Goal: Task Accomplishment & Management: Complete application form

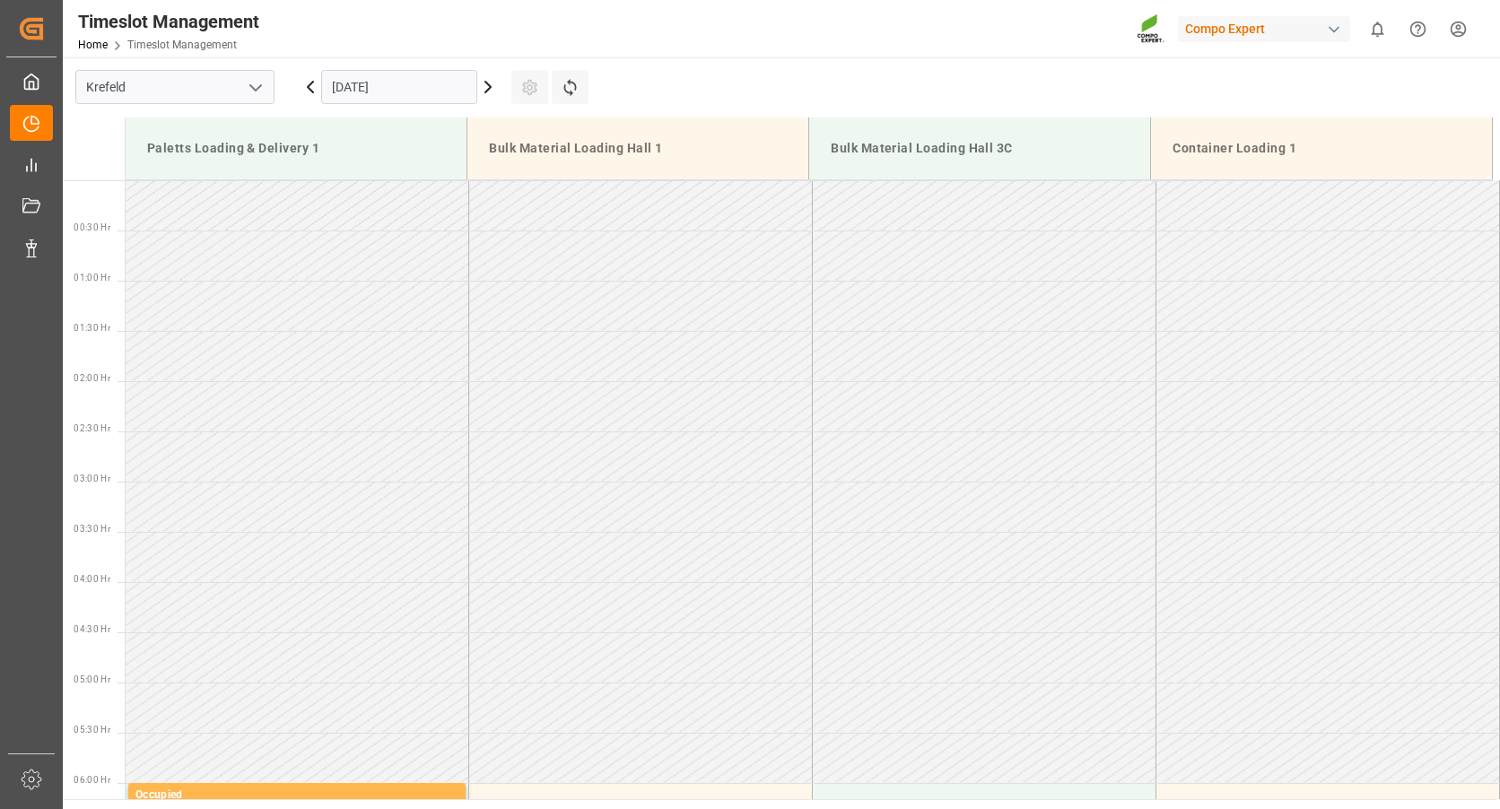
scroll to position [993, 0]
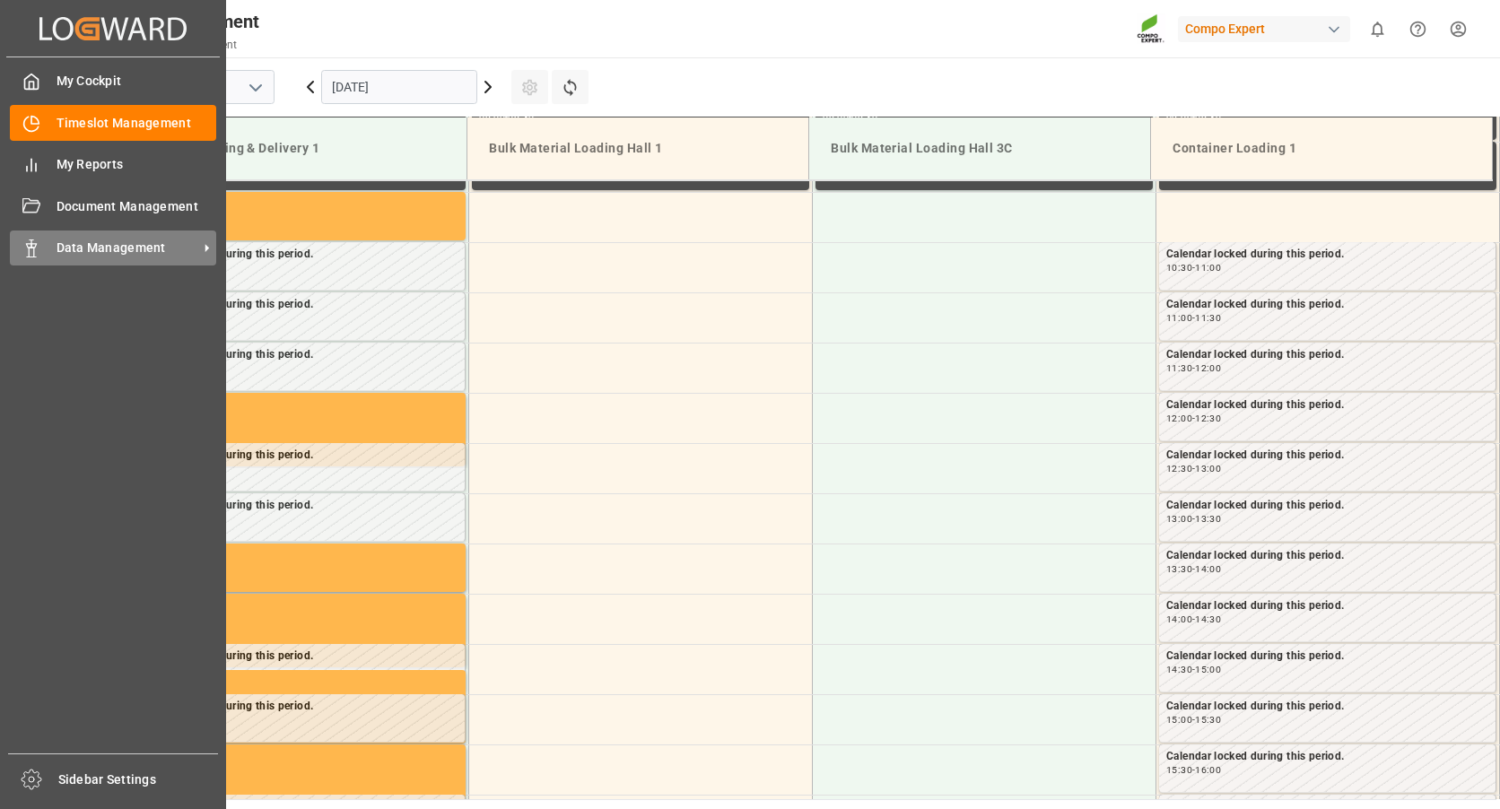
click at [36, 253] on icon at bounding box center [31, 249] width 18 height 18
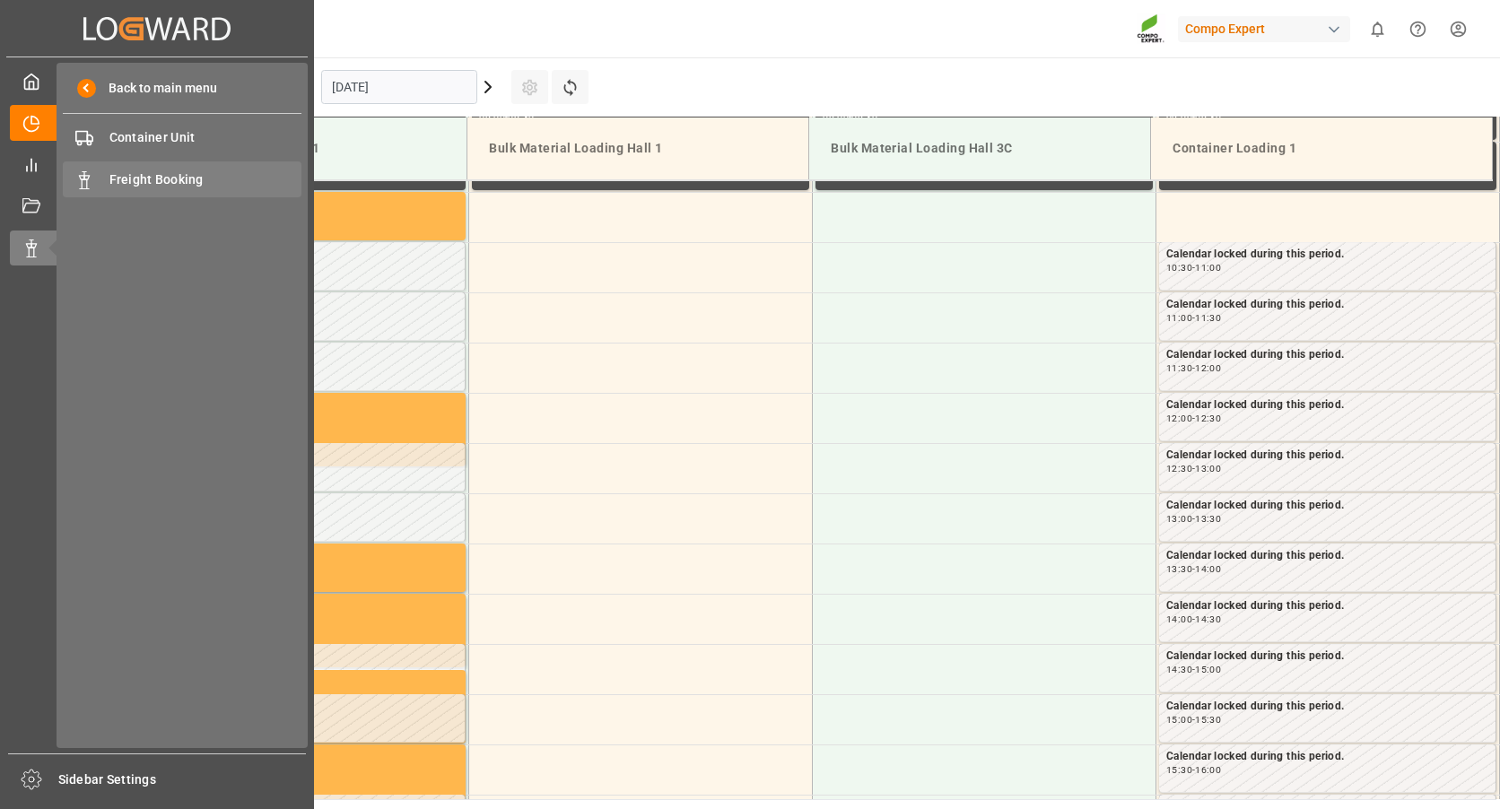
click at [113, 176] on span "Freight Booking" at bounding box center [205, 179] width 193 height 19
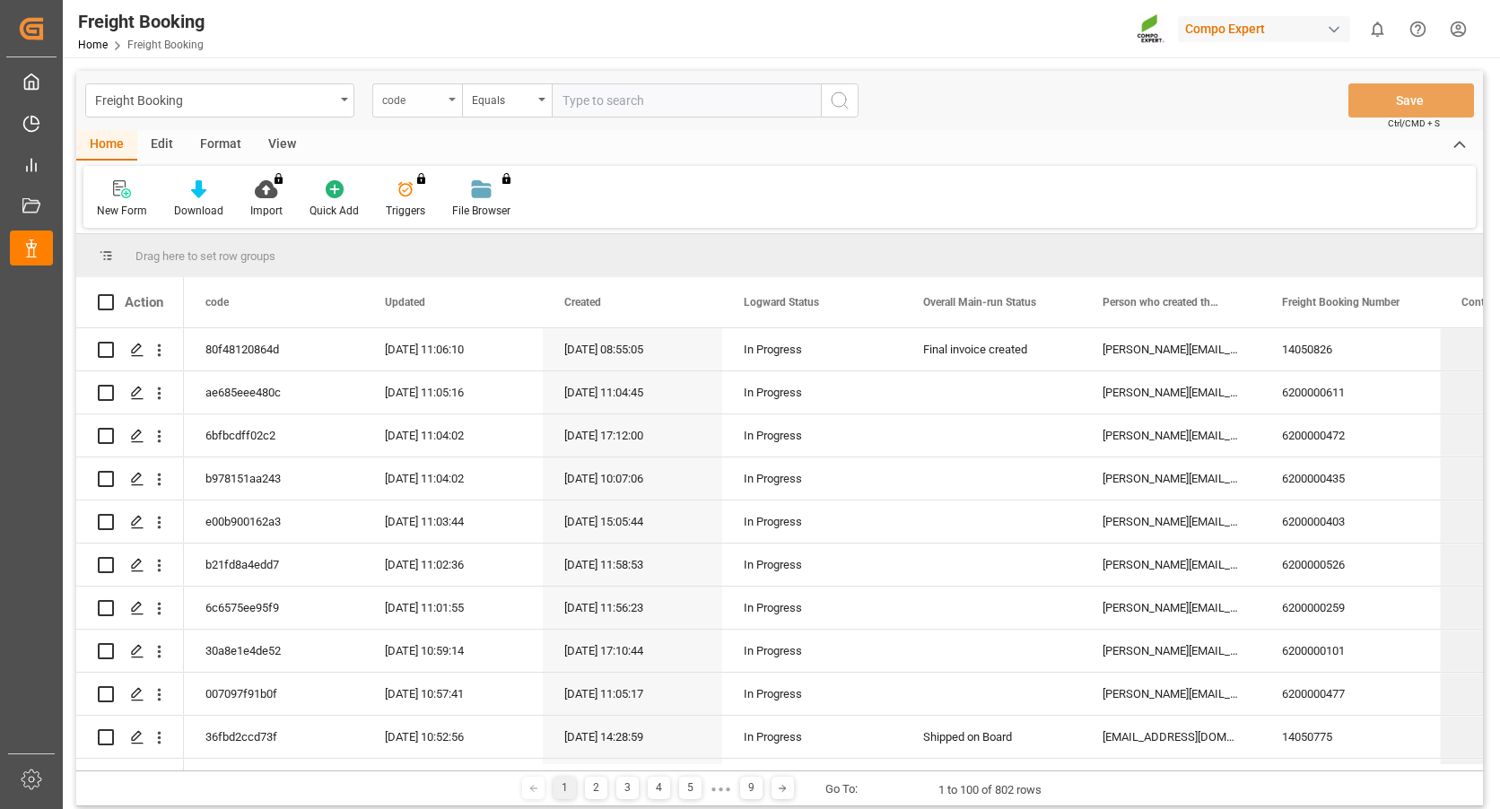
click at [452, 107] on div "code" at bounding box center [417, 100] width 90 height 34
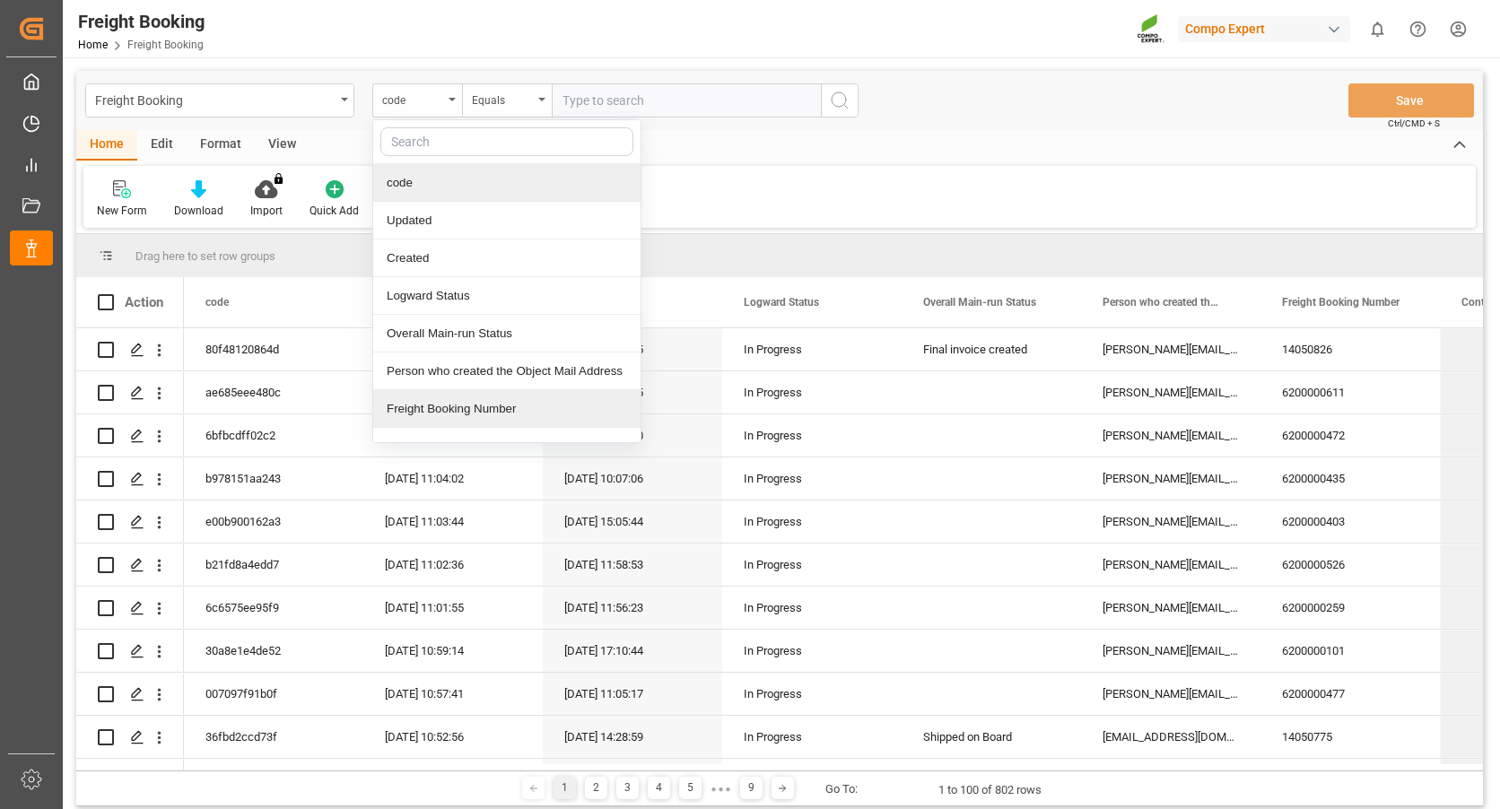
click at [419, 408] on div "Freight Booking Number" at bounding box center [506, 409] width 267 height 38
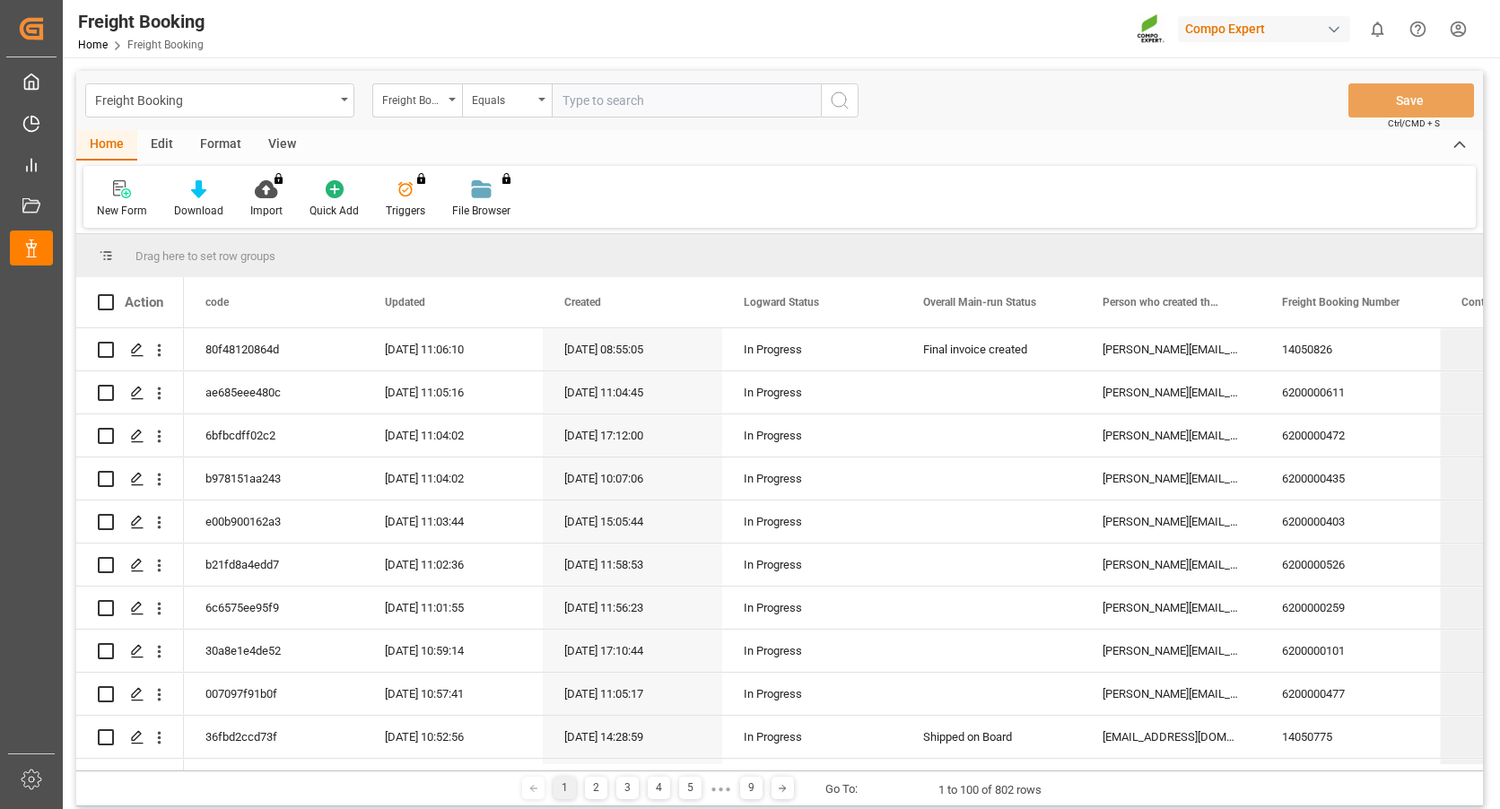
paste input "6200000402"
type input "6200000402"
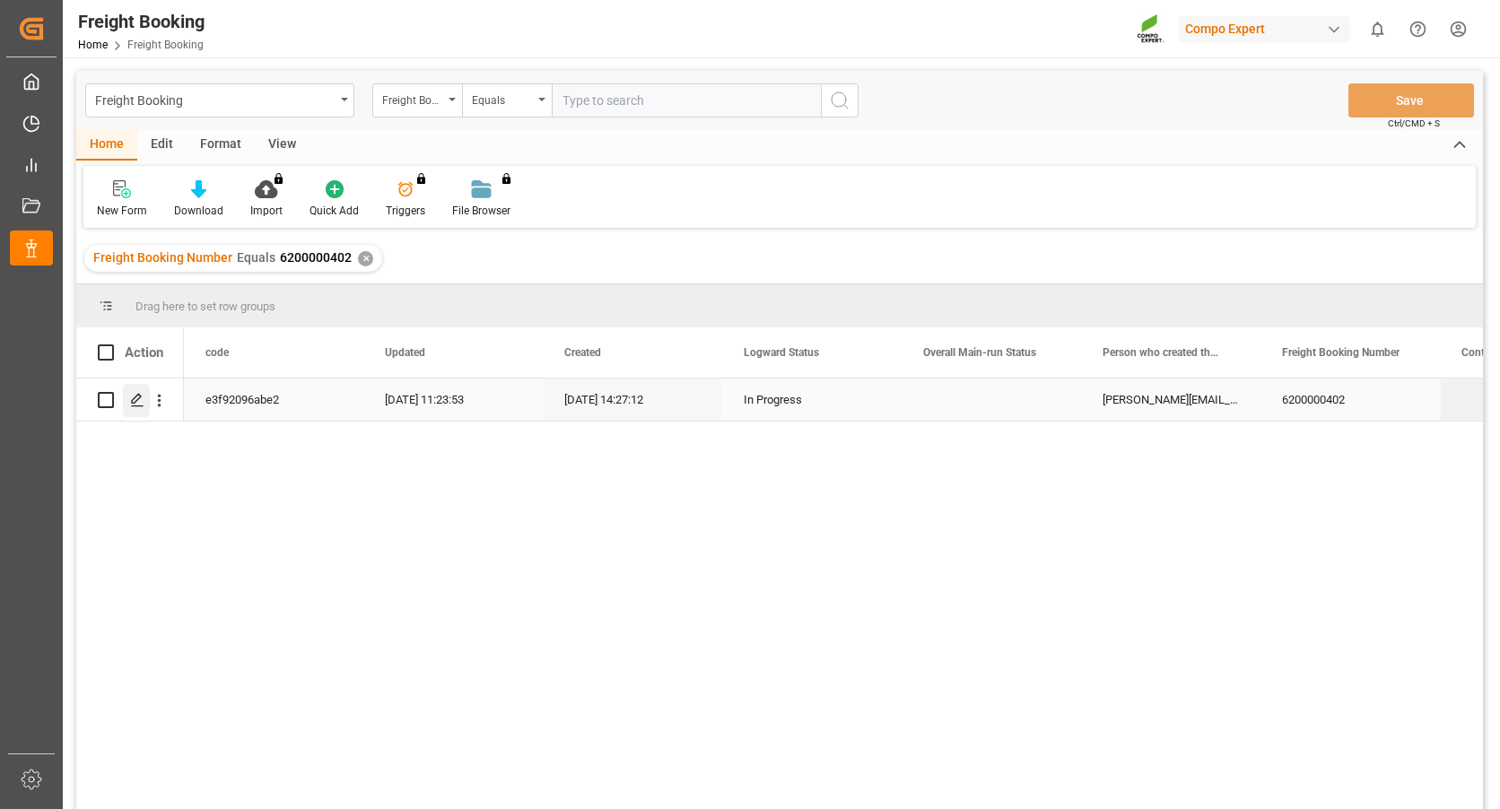
click at [135, 400] on icon "Press SPACE to select this row." at bounding box center [137, 400] width 14 height 14
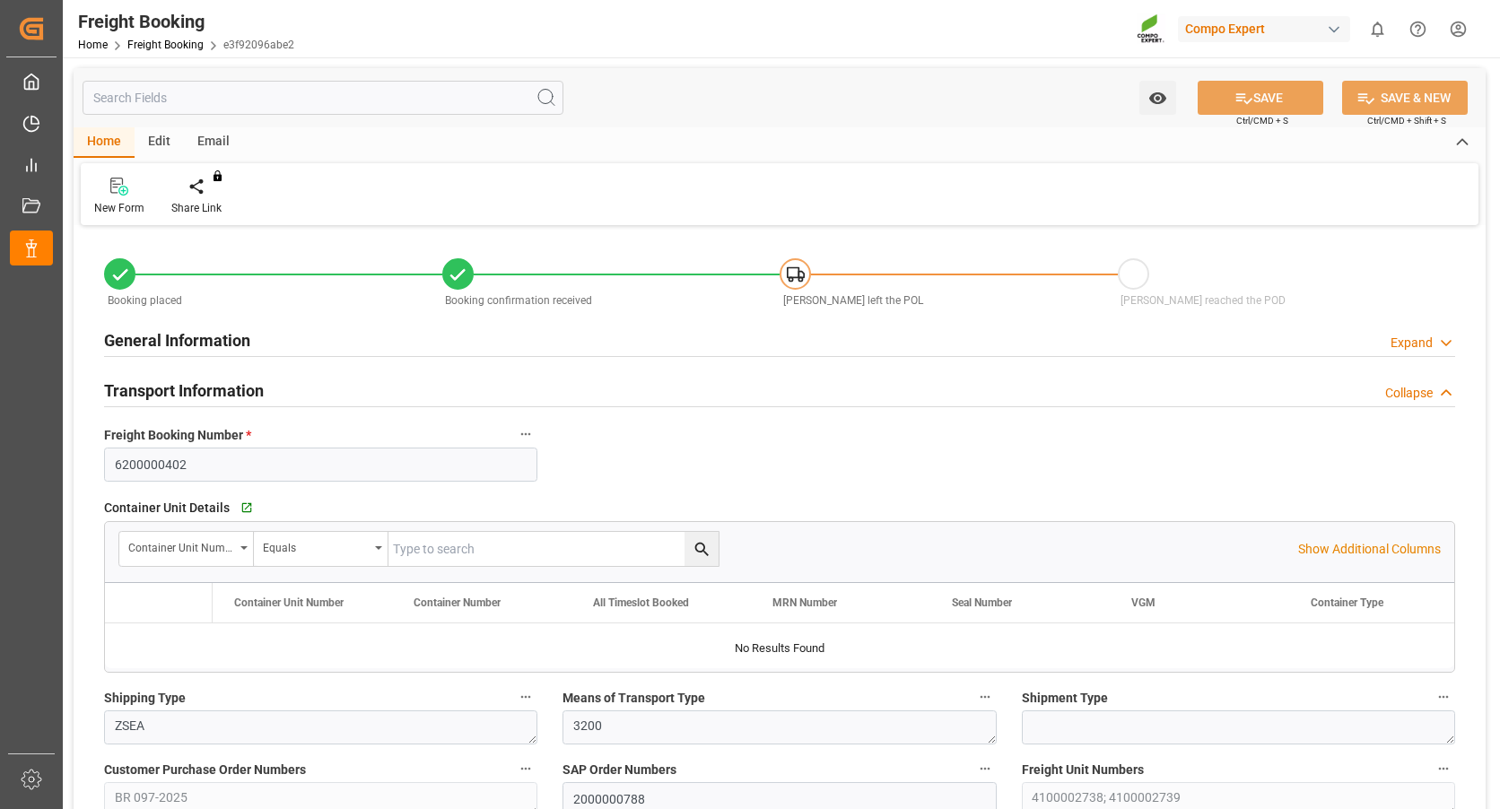
type input "9720483"
type input "NLRTM"
type input "BRPNG"
type input "0"
type input "65091.6"
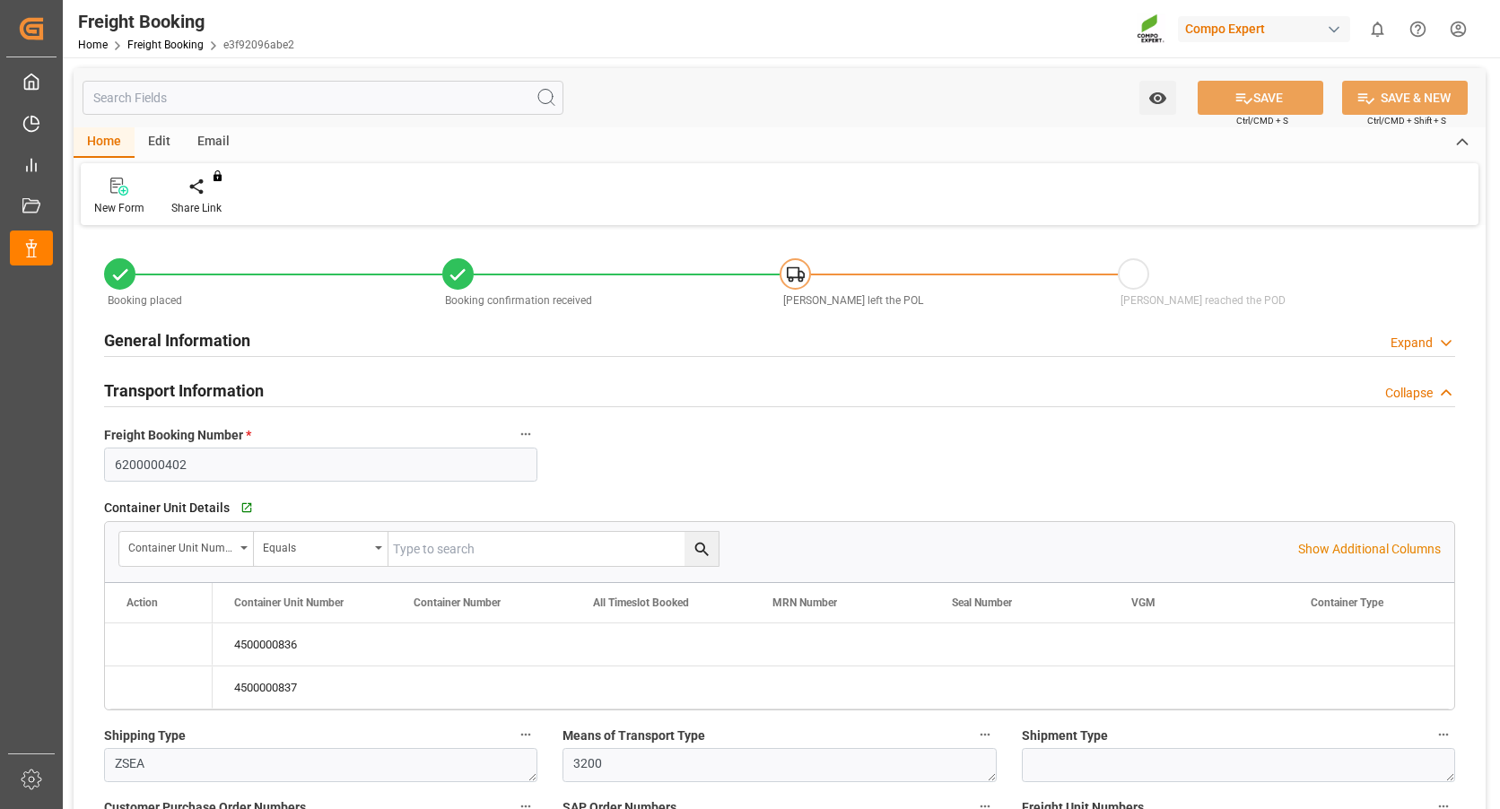
type input "15.09.2025 01:00"
type input "22.09.2025 01:00"
type input "05.11.2025 01:00"
type input "30.07.2025 14:27"
type input "01.09.2025 09:35"
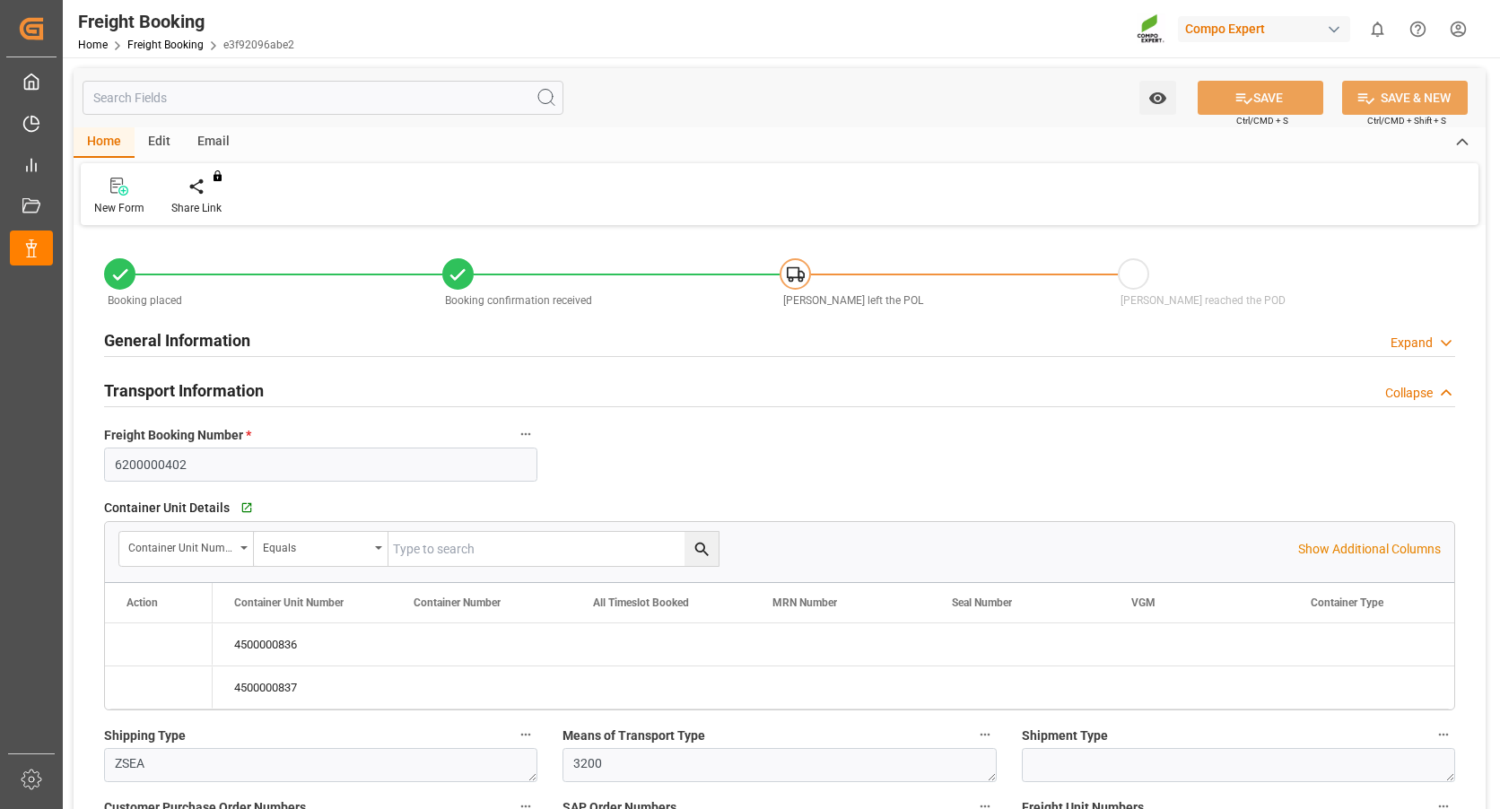
type input "01.09.2025 09:35"
type input "[DATE] 09:33"
click at [137, 639] on icon "Press SPACE to select this row." at bounding box center [143, 645] width 14 height 14
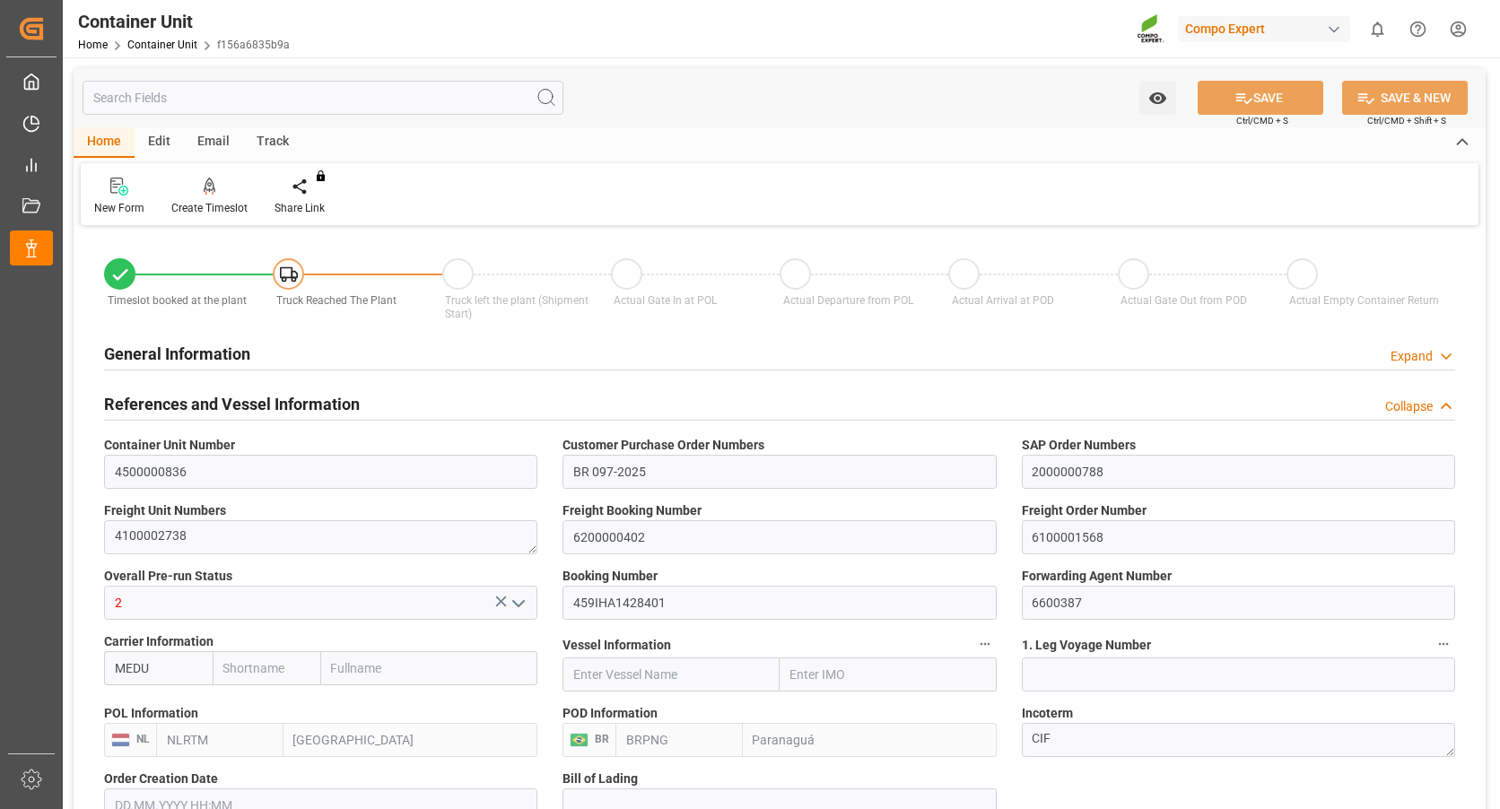
type input "NLRTM"
type input "BRPNG"
type input "0"
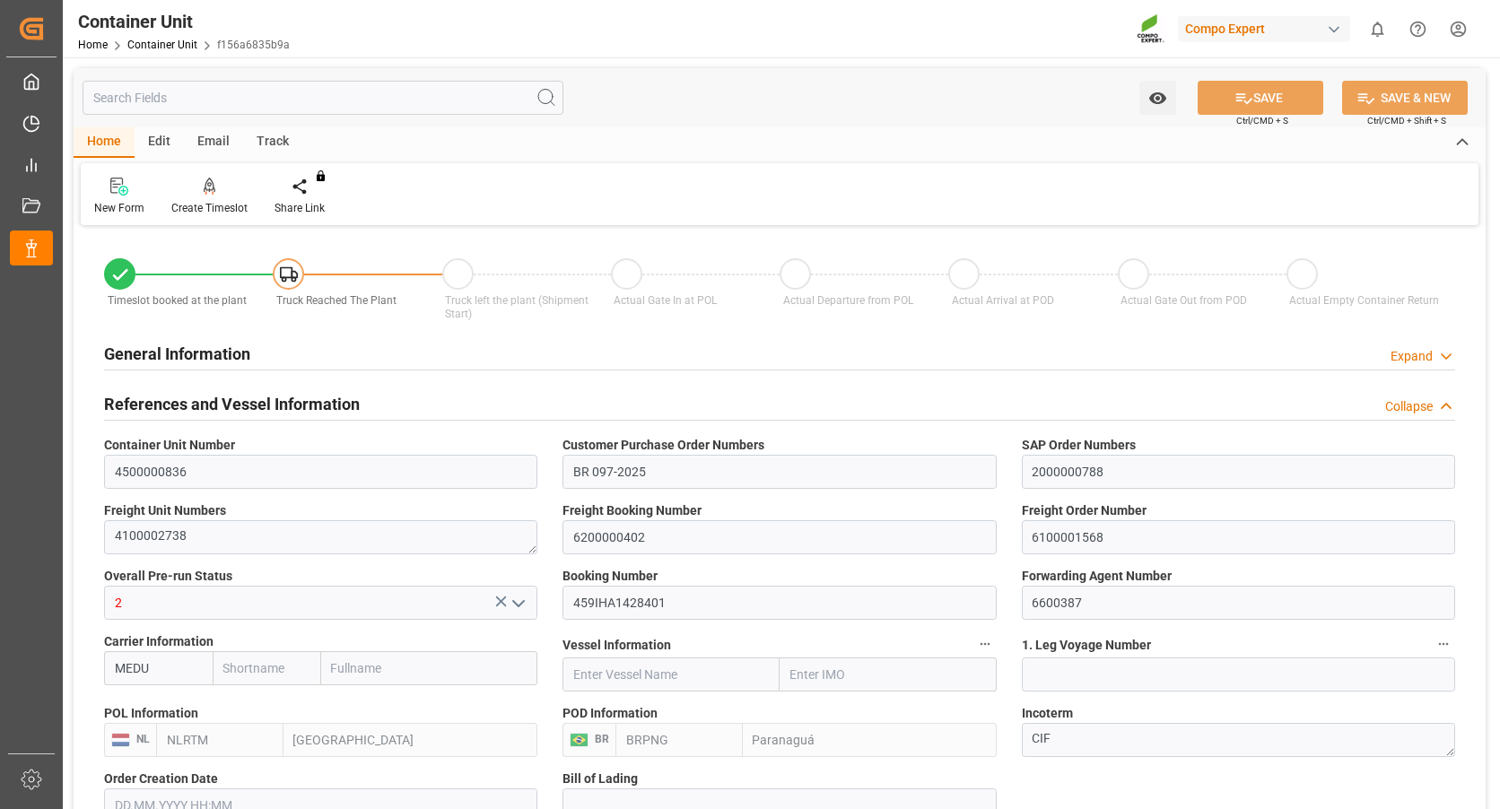
type input "43394.4"
type input "[DATE] 09:33"
type input "[DATE]"
click at [205, 197] on div "Create Timeslot" at bounding box center [209, 196] width 103 height 39
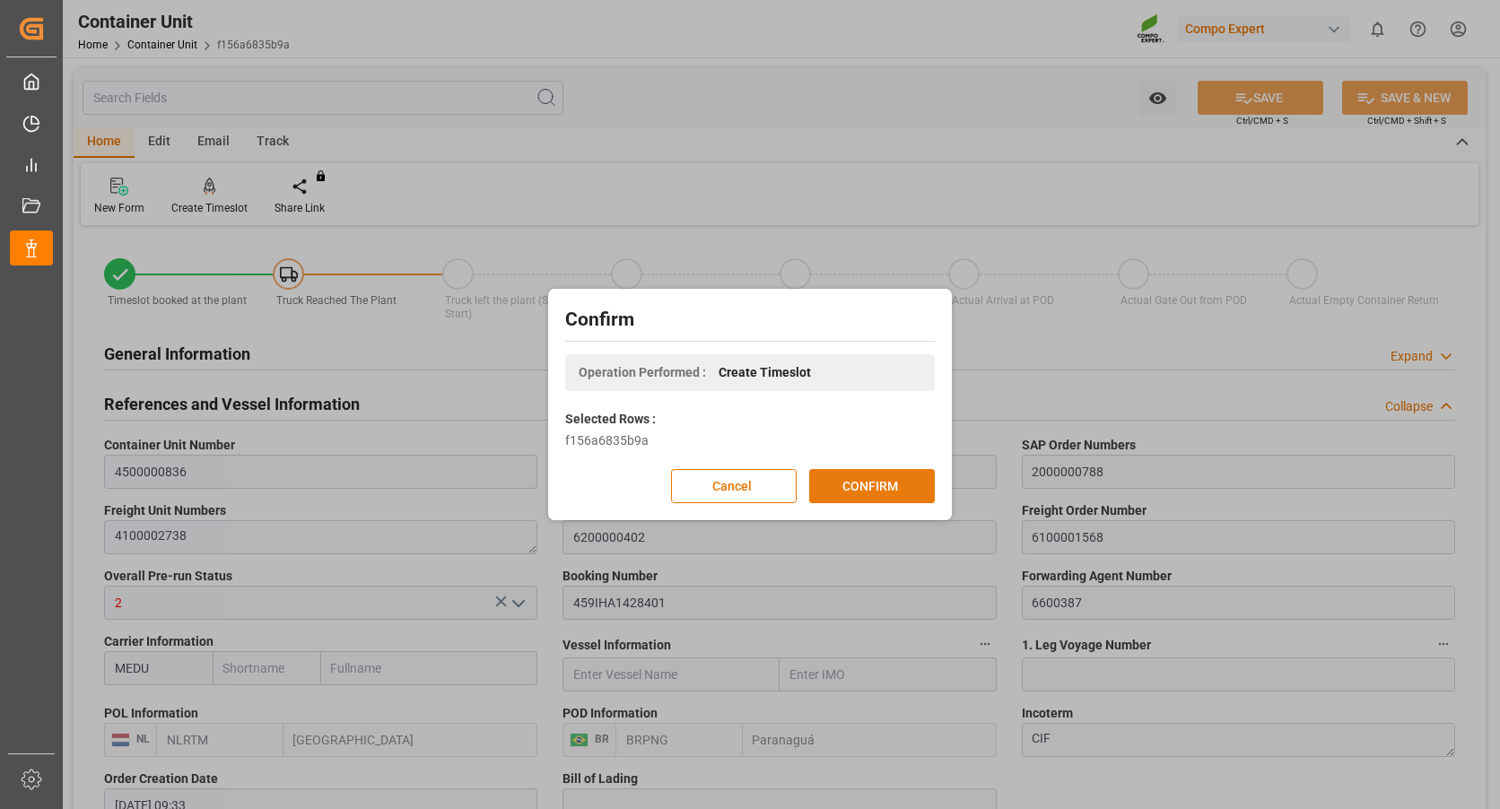
click at [851, 488] on button "CONFIRM" at bounding box center [872, 486] width 126 height 34
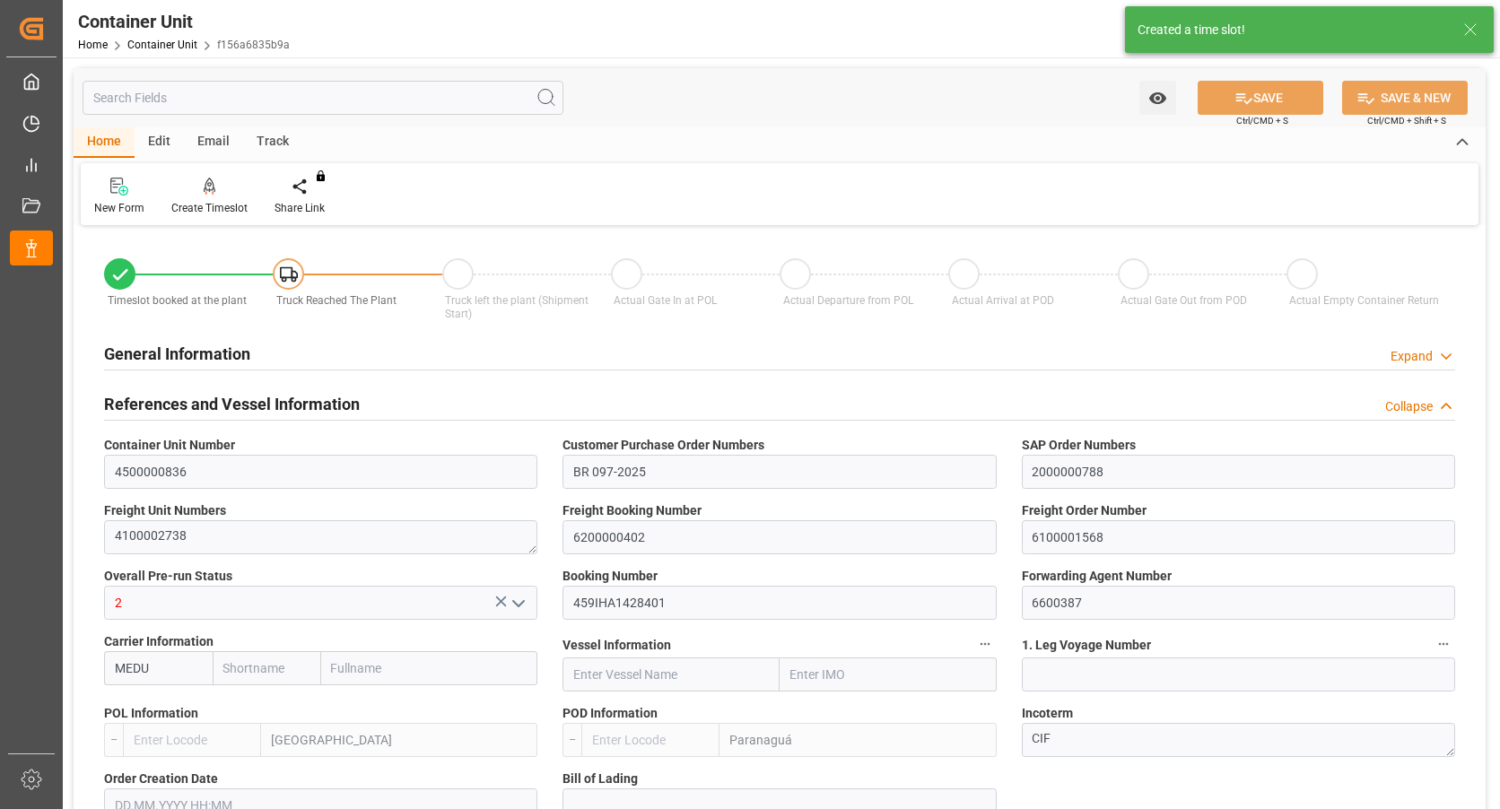
type input "NLRTM"
type input "BRPNG"
type input "0"
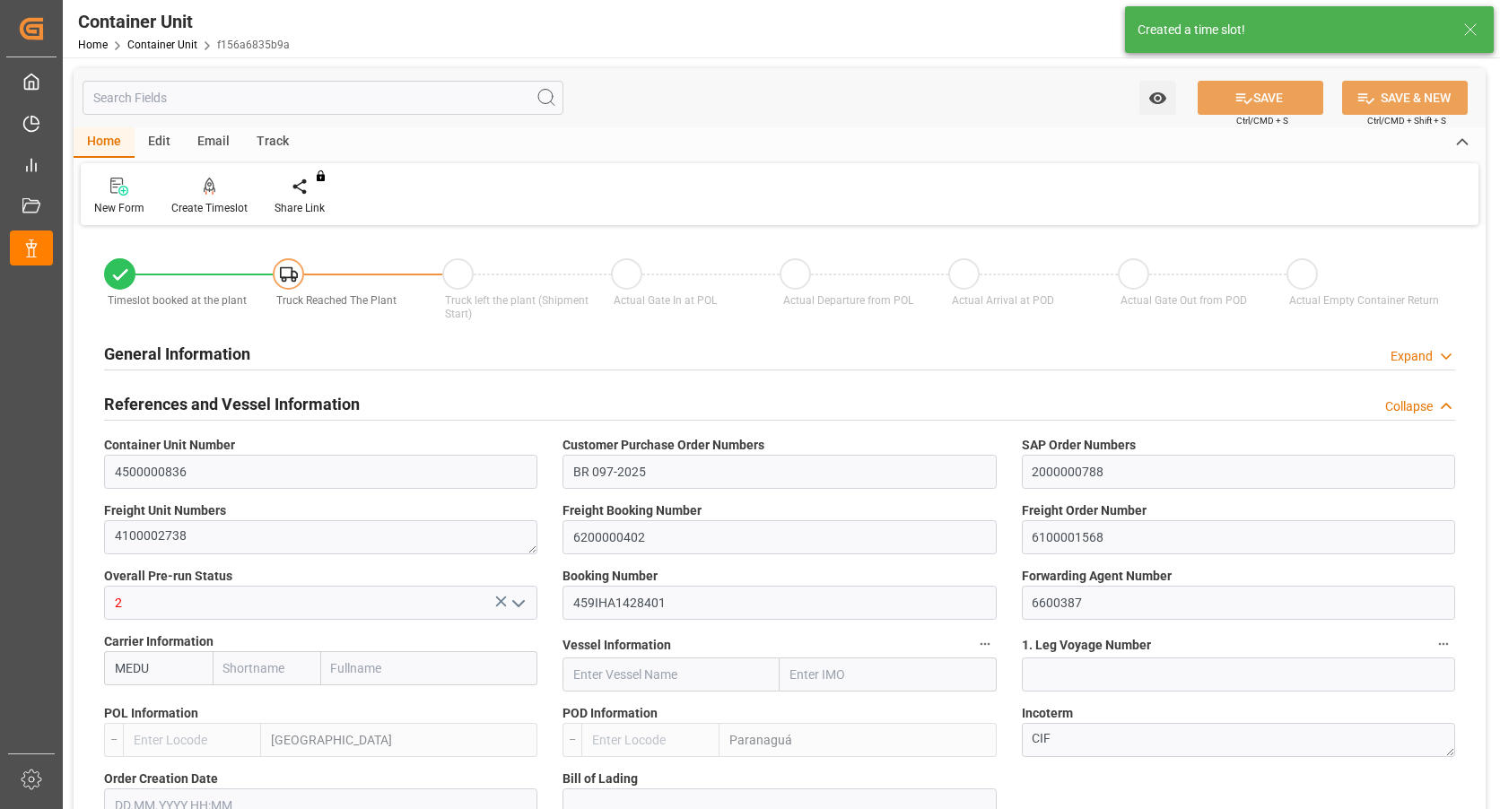
type input "43394.4"
type input "[DATE] 09:33"
type input "[DATE]"
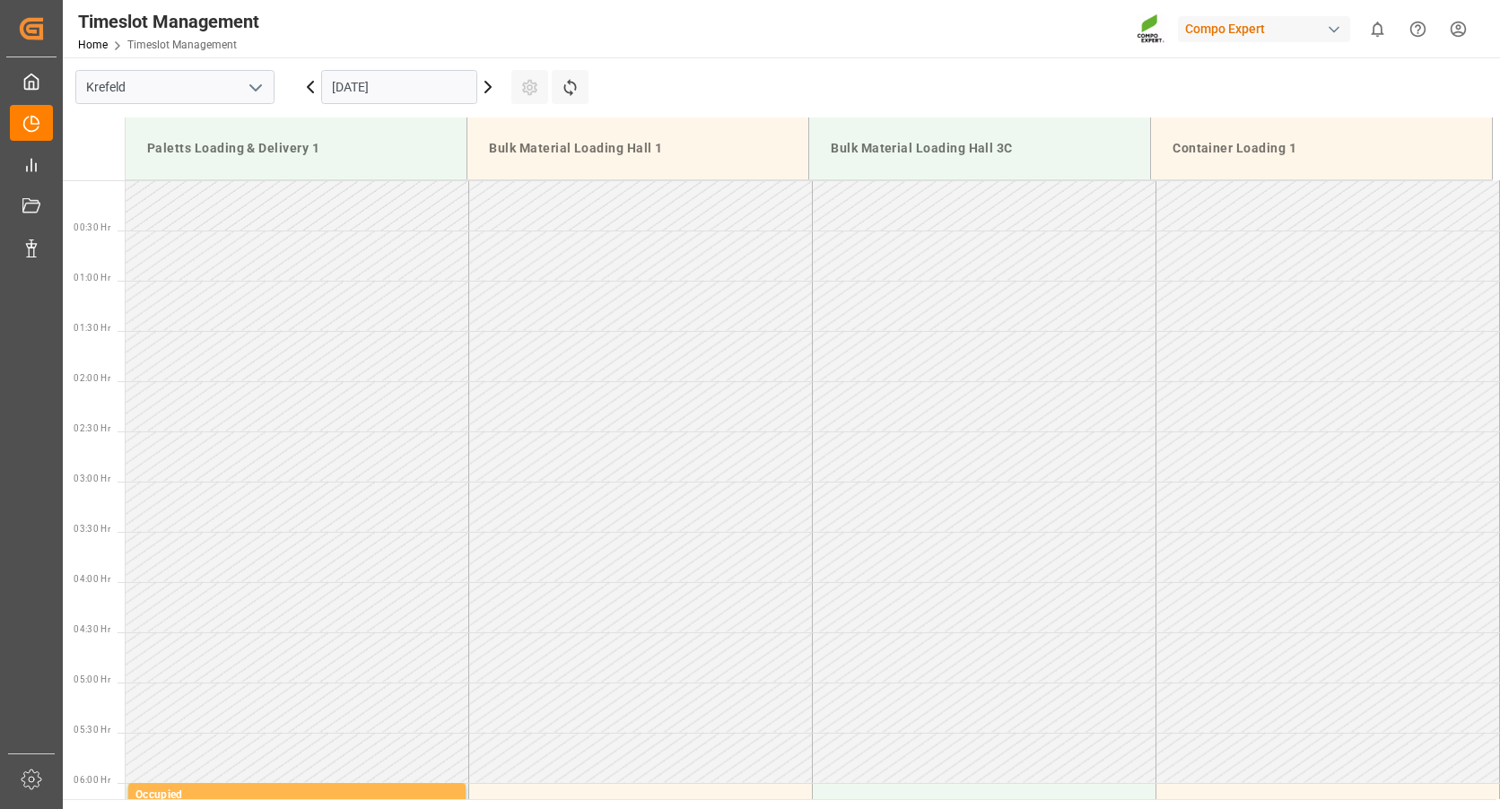
scroll to position [993, 0]
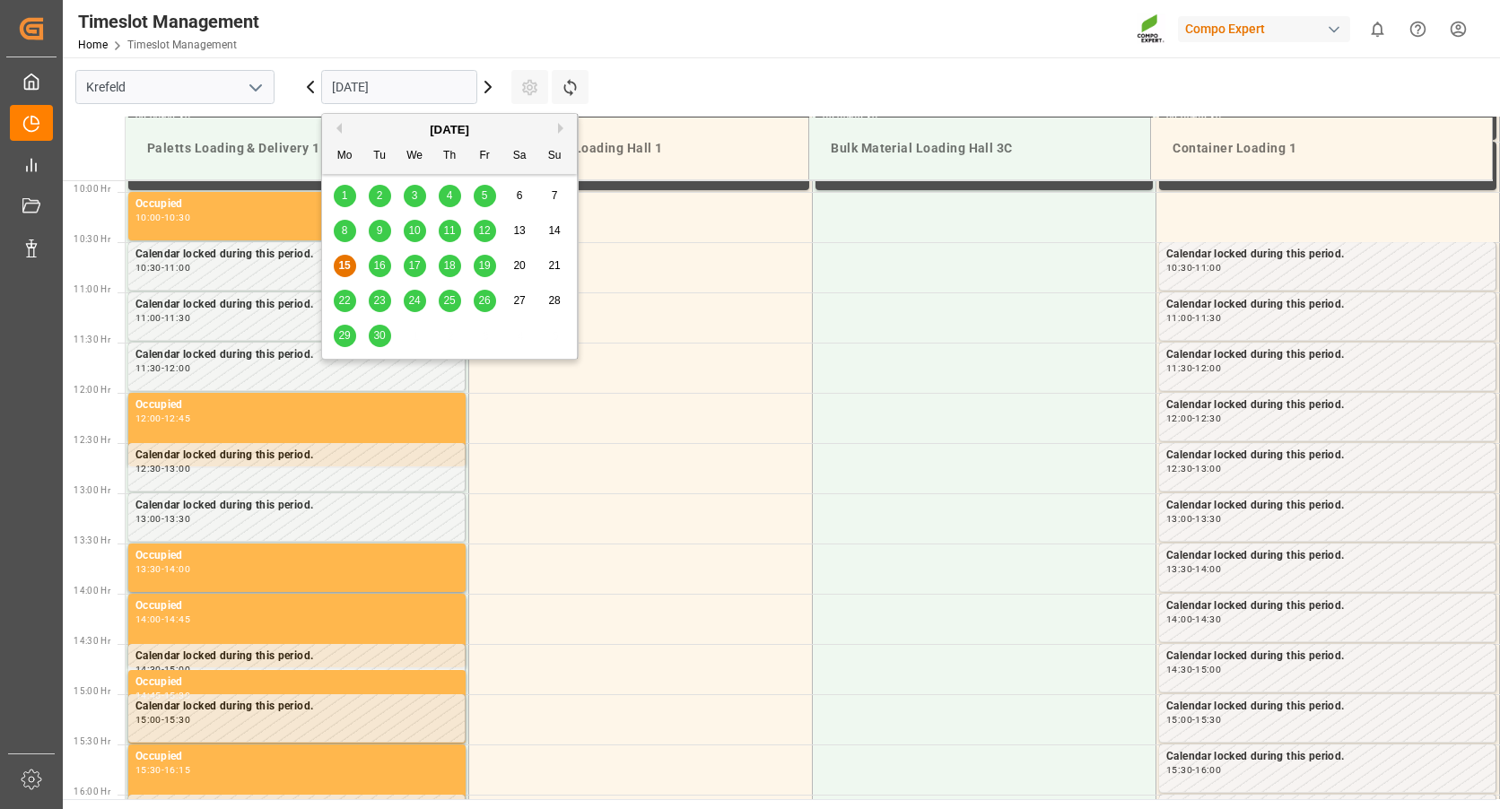
click at [368, 99] on input "[DATE]" at bounding box center [399, 87] width 156 height 34
click at [561, 129] on button "Next Month" at bounding box center [563, 128] width 11 height 11
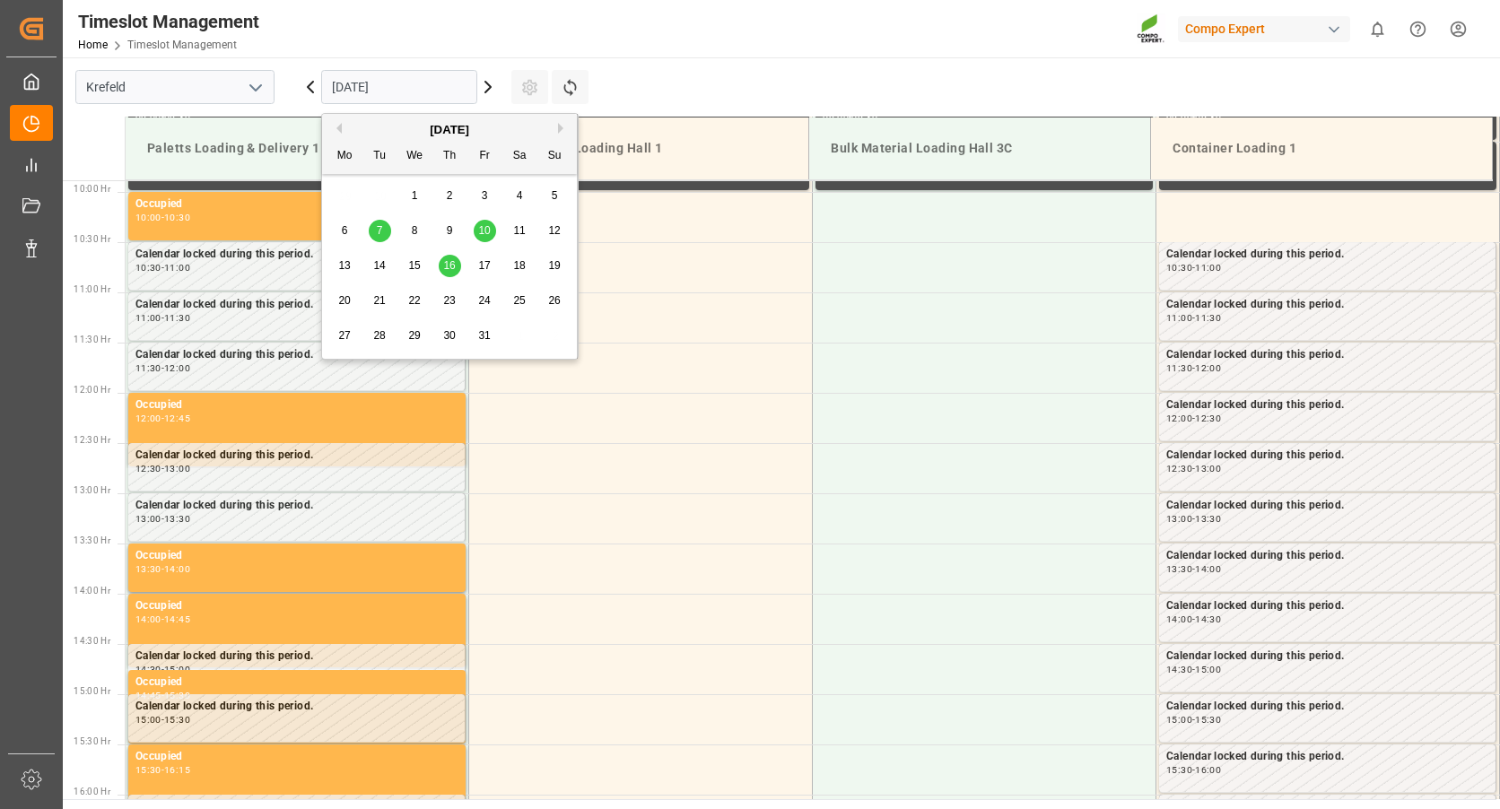
click at [336, 229] on div "6" at bounding box center [345, 232] width 22 height 22
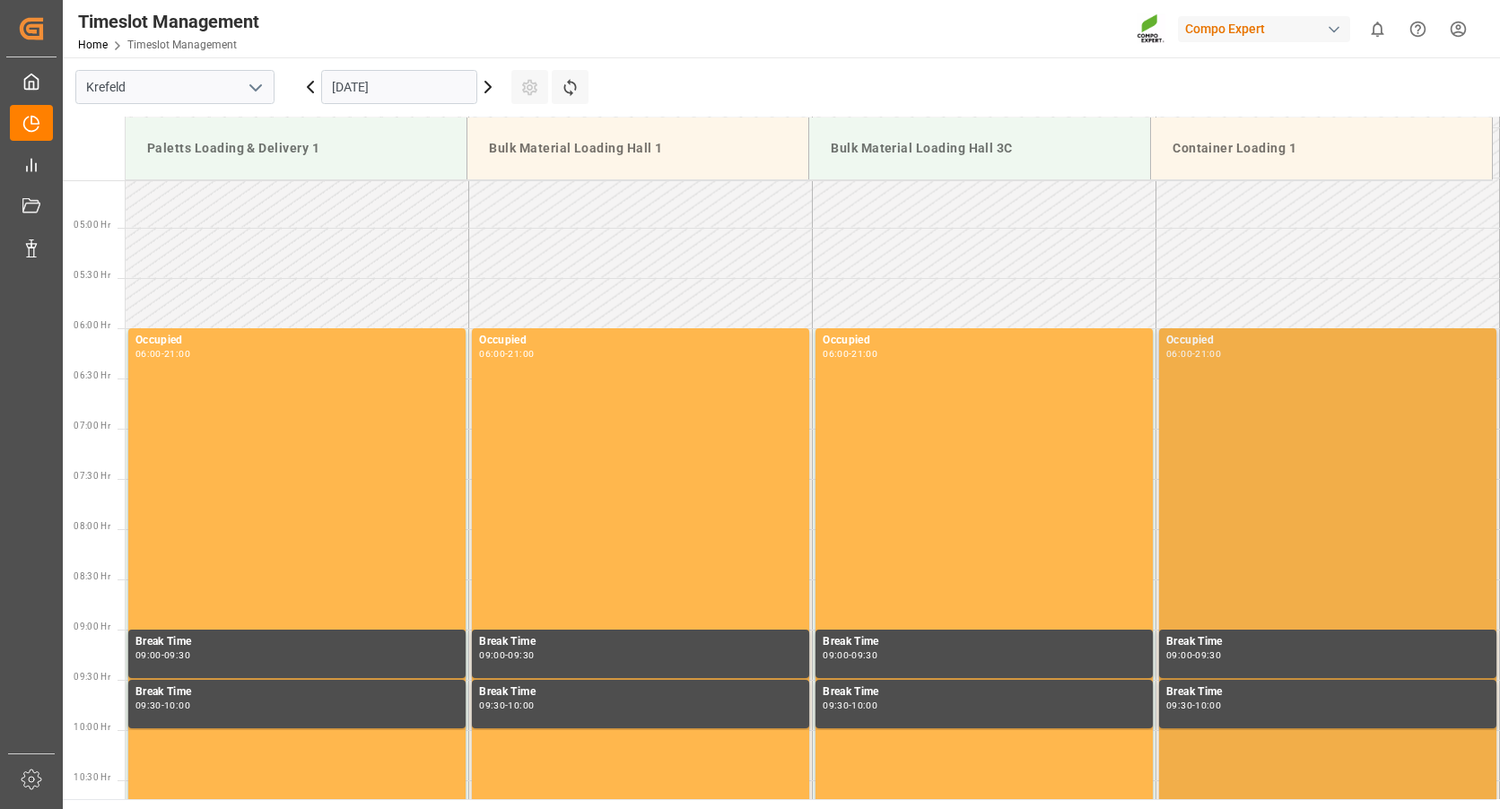
scroll to position [6, 0]
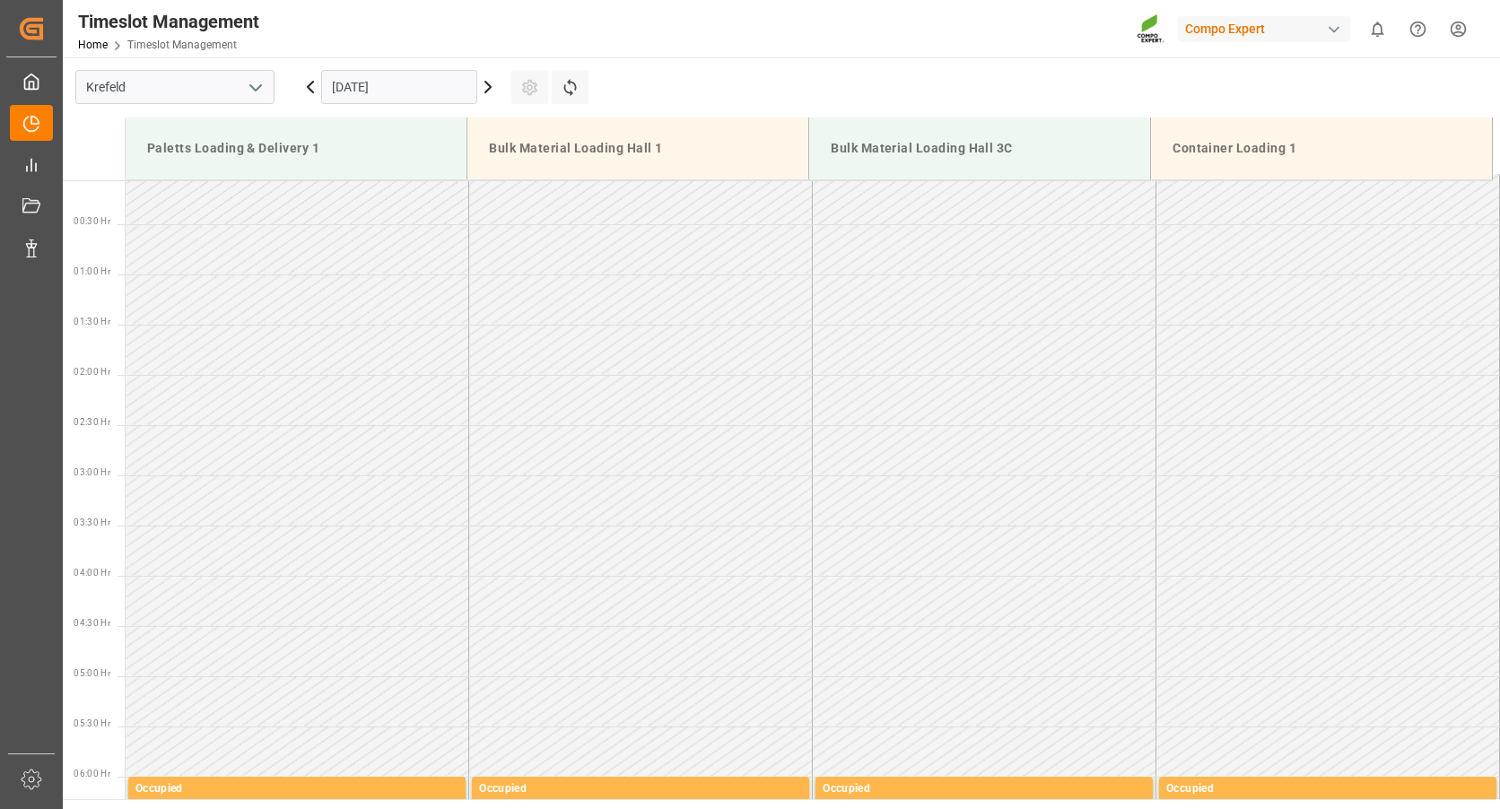
click at [362, 93] on input "[DATE]" at bounding box center [399, 87] width 156 height 34
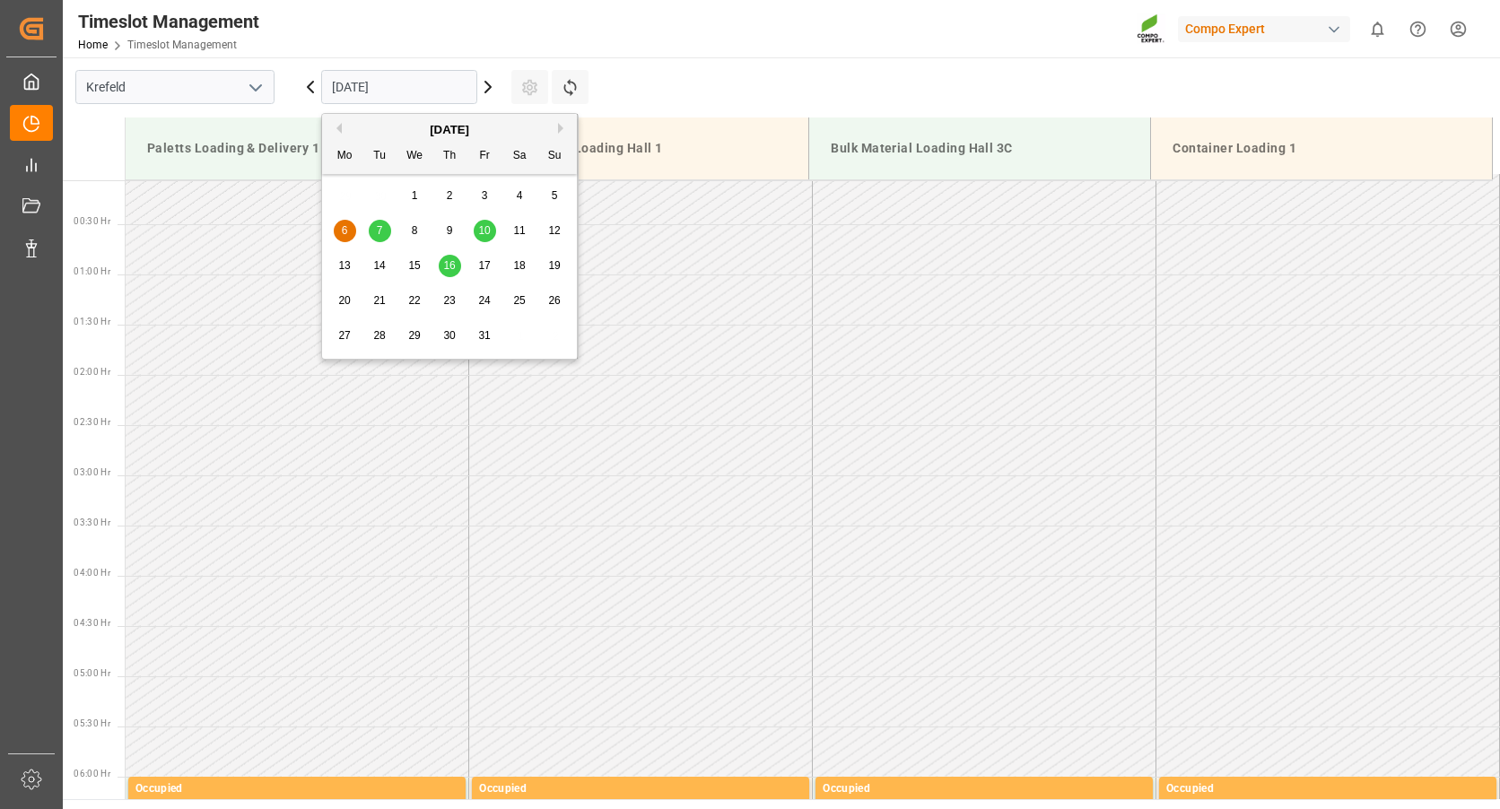
click at [452, 196] on span "2" at bounding box center [450, 195] width 6 height 13
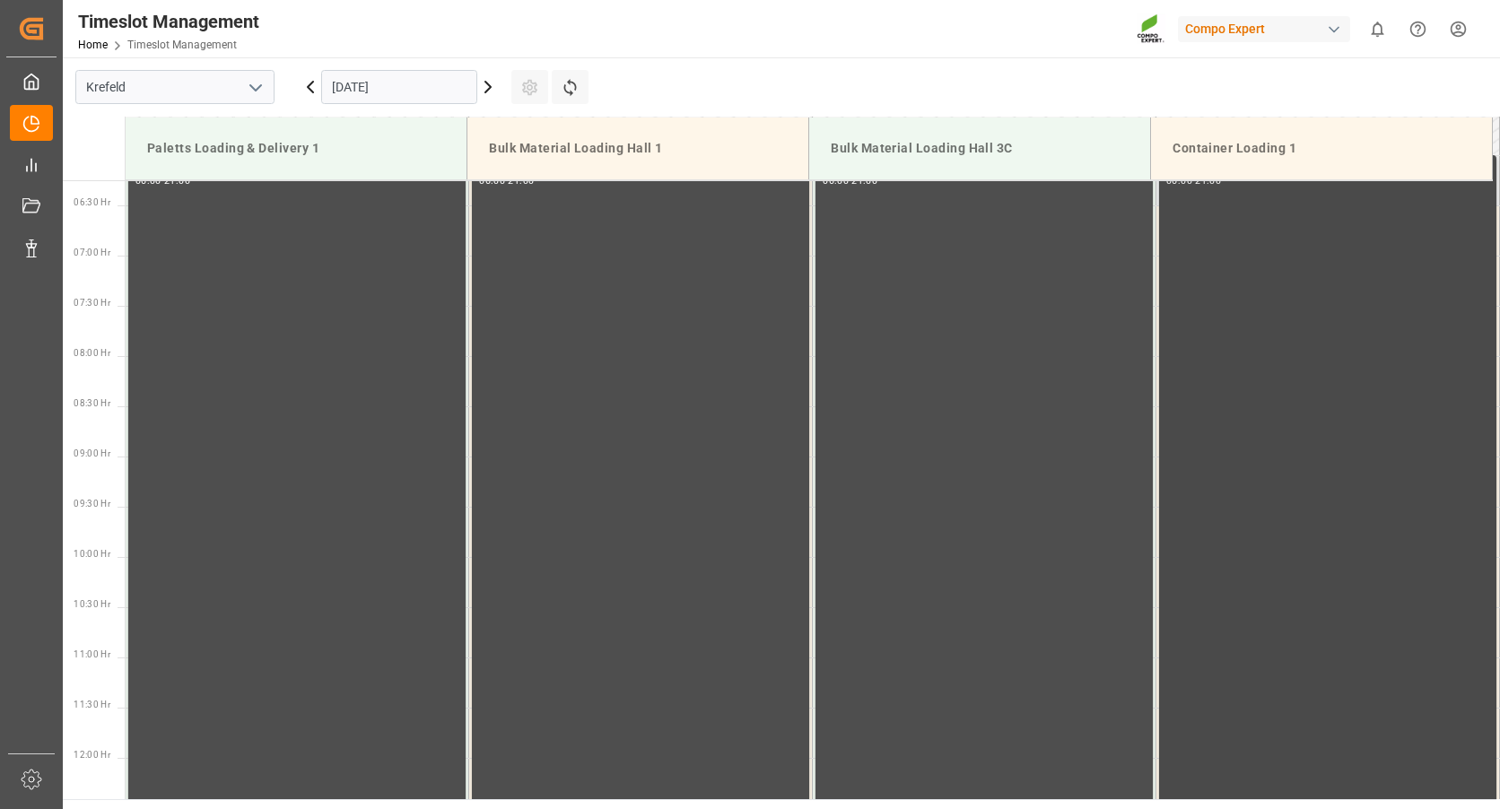
scroll to position [269, 0]
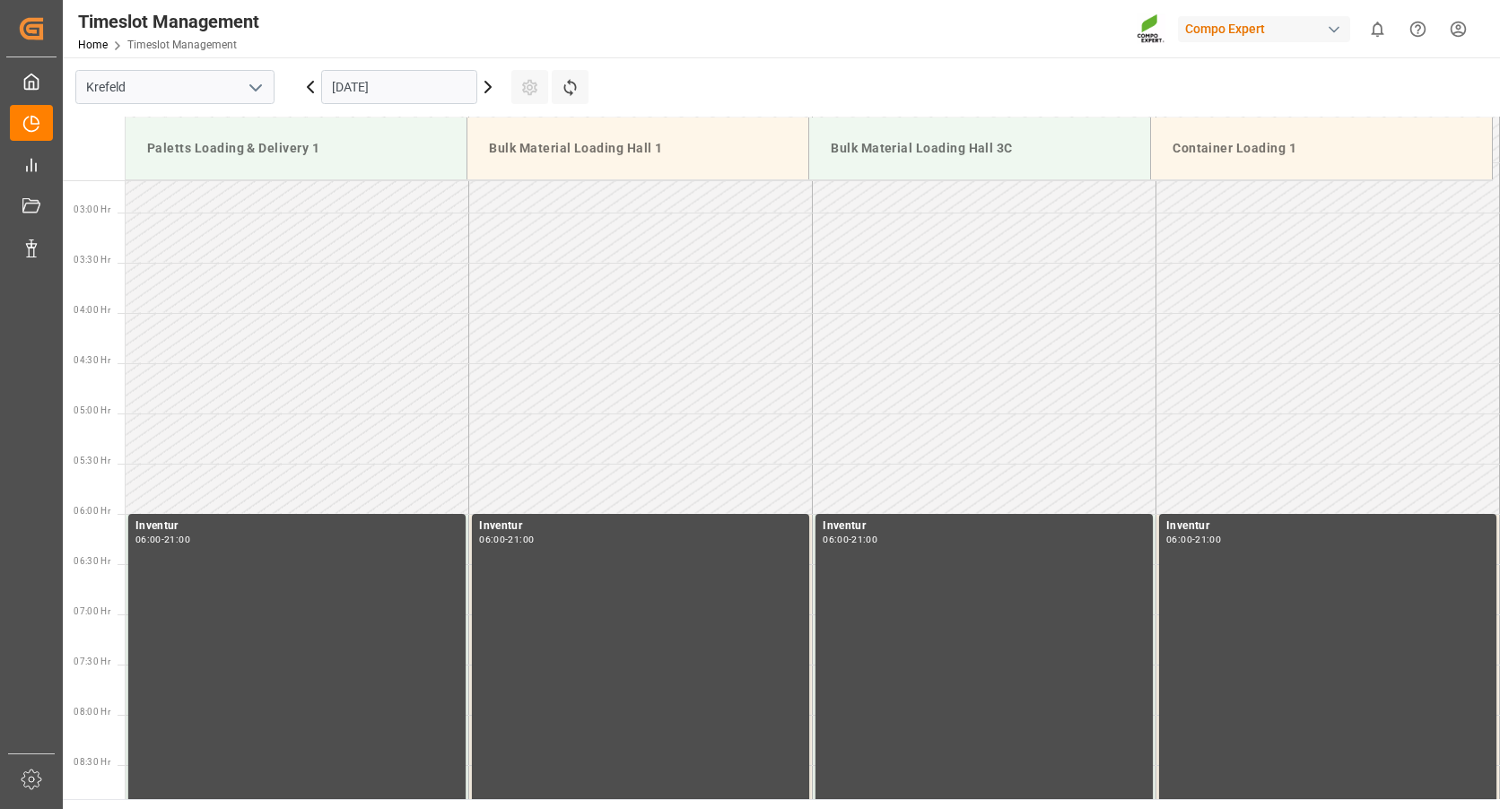
click at [308, 91] on icon at bounding box center [311, 87] width 22 height 22
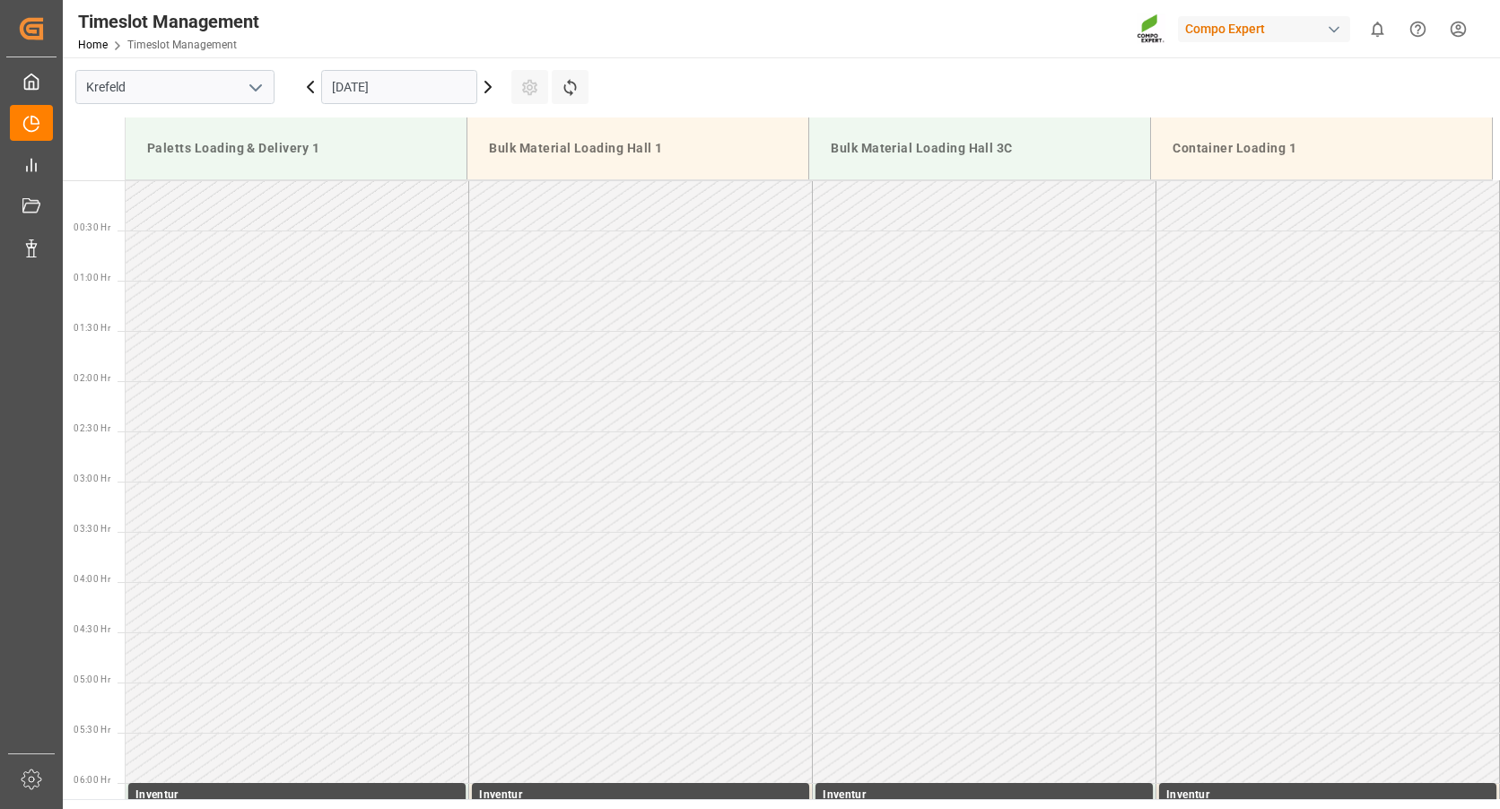
scroll to position [993, 0]
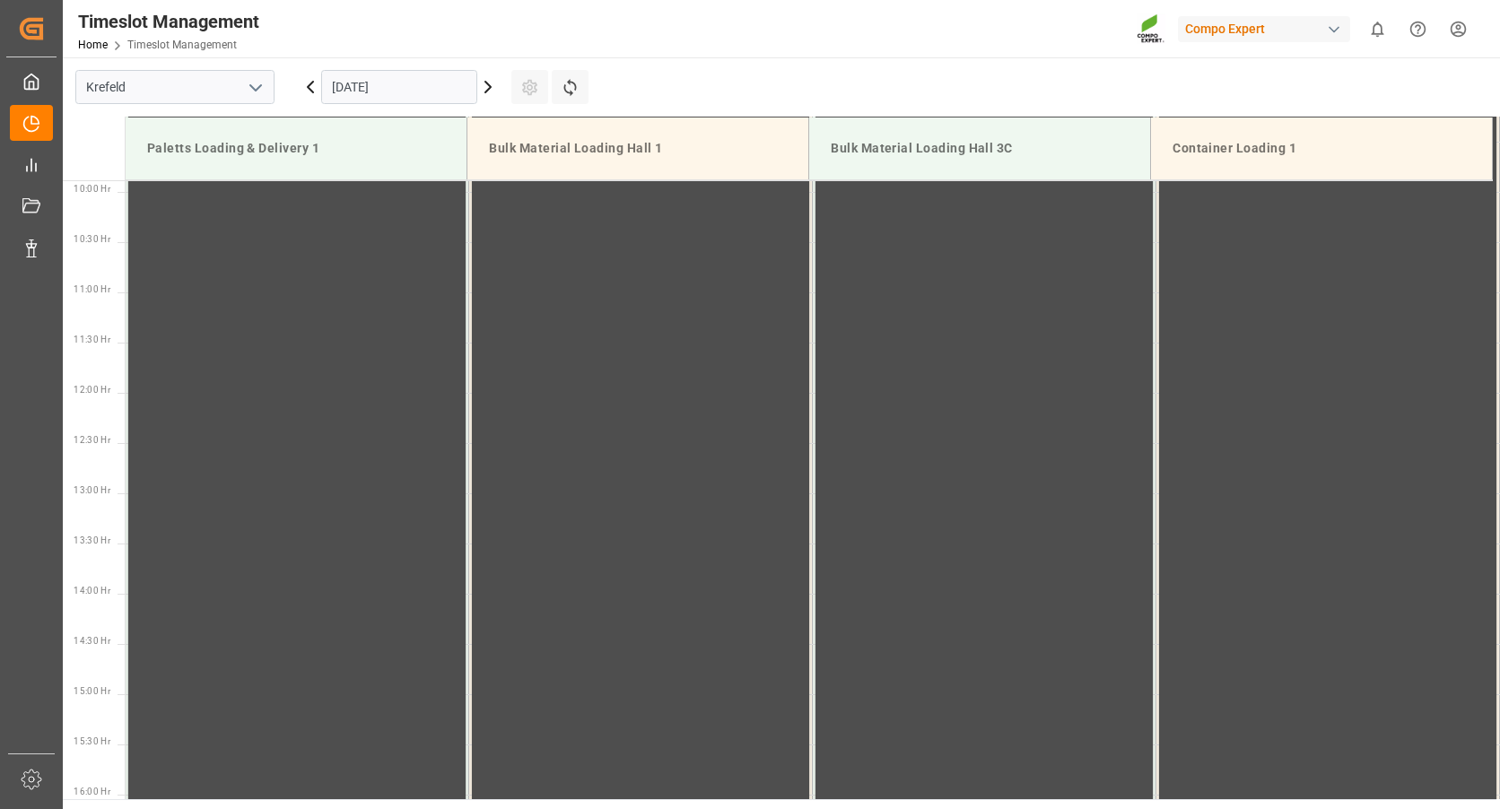
click at [486, 84] on icon at bounding box center [488, 87] width 22 height 22
click at [482, 83] on icon at bounding box center [488, 87] width 22 height 22
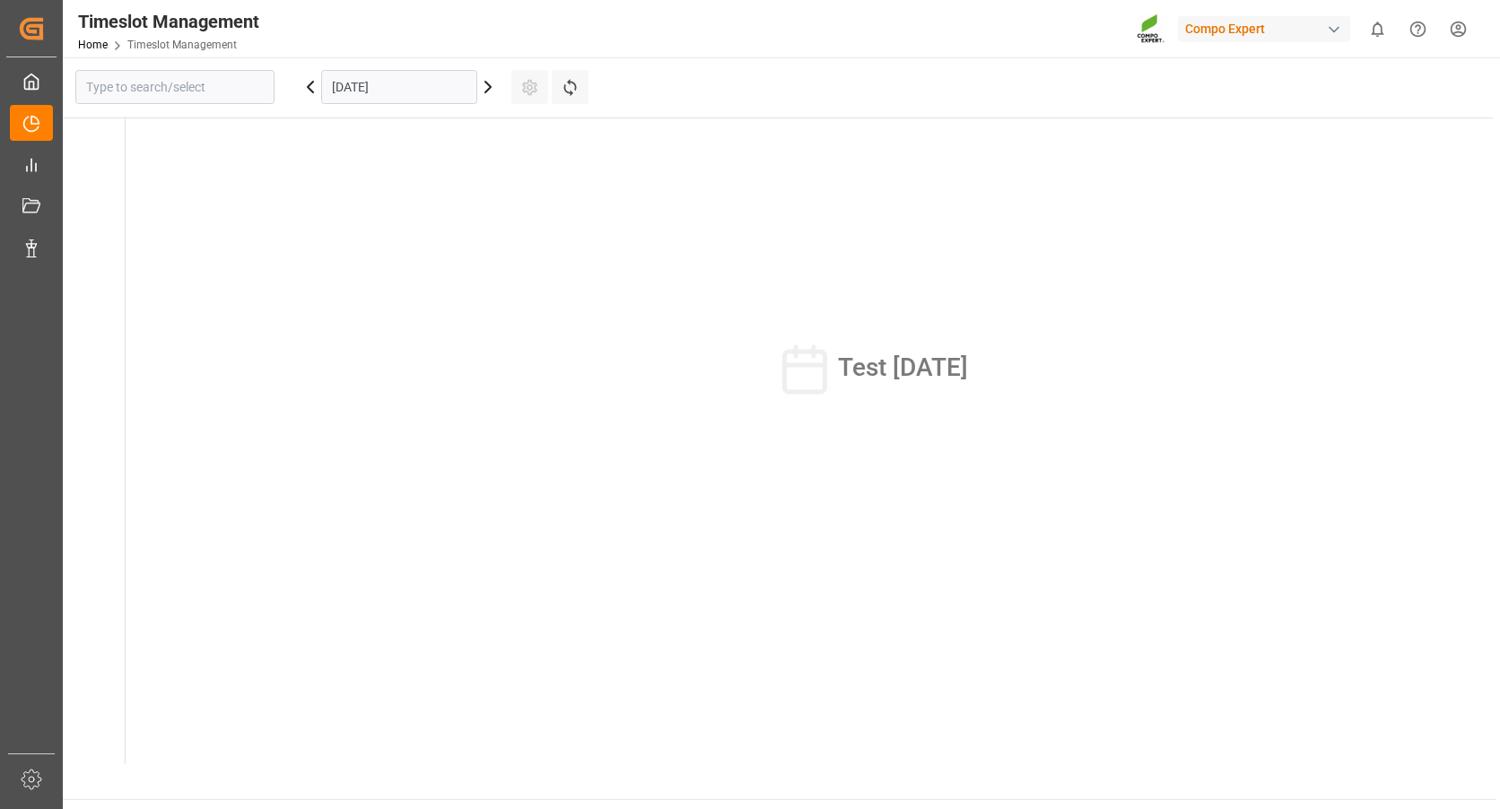
type input "Krefeld"
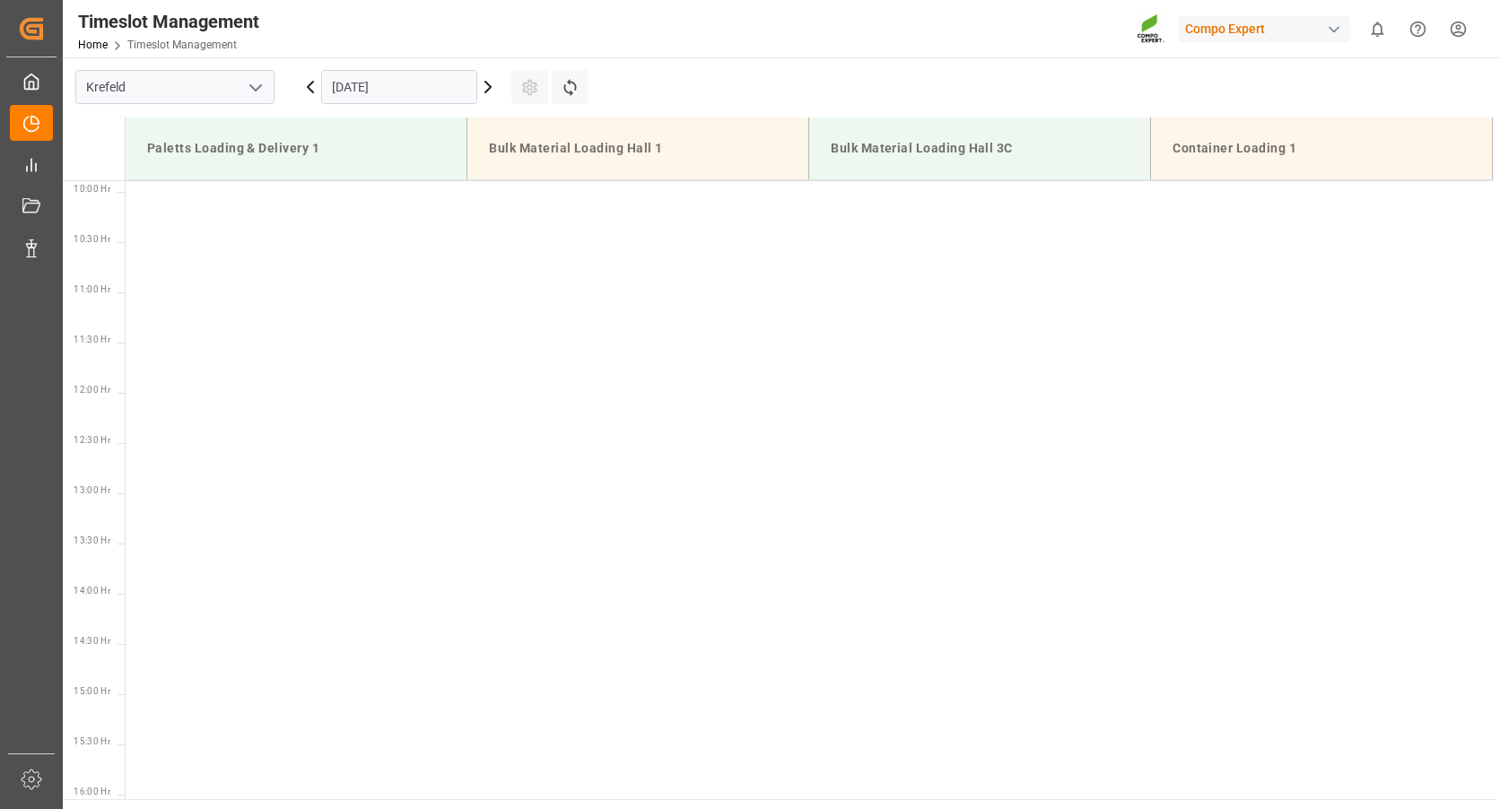
click at [482, 83] on icon at bounding box center [488, 87] width 22 height 22
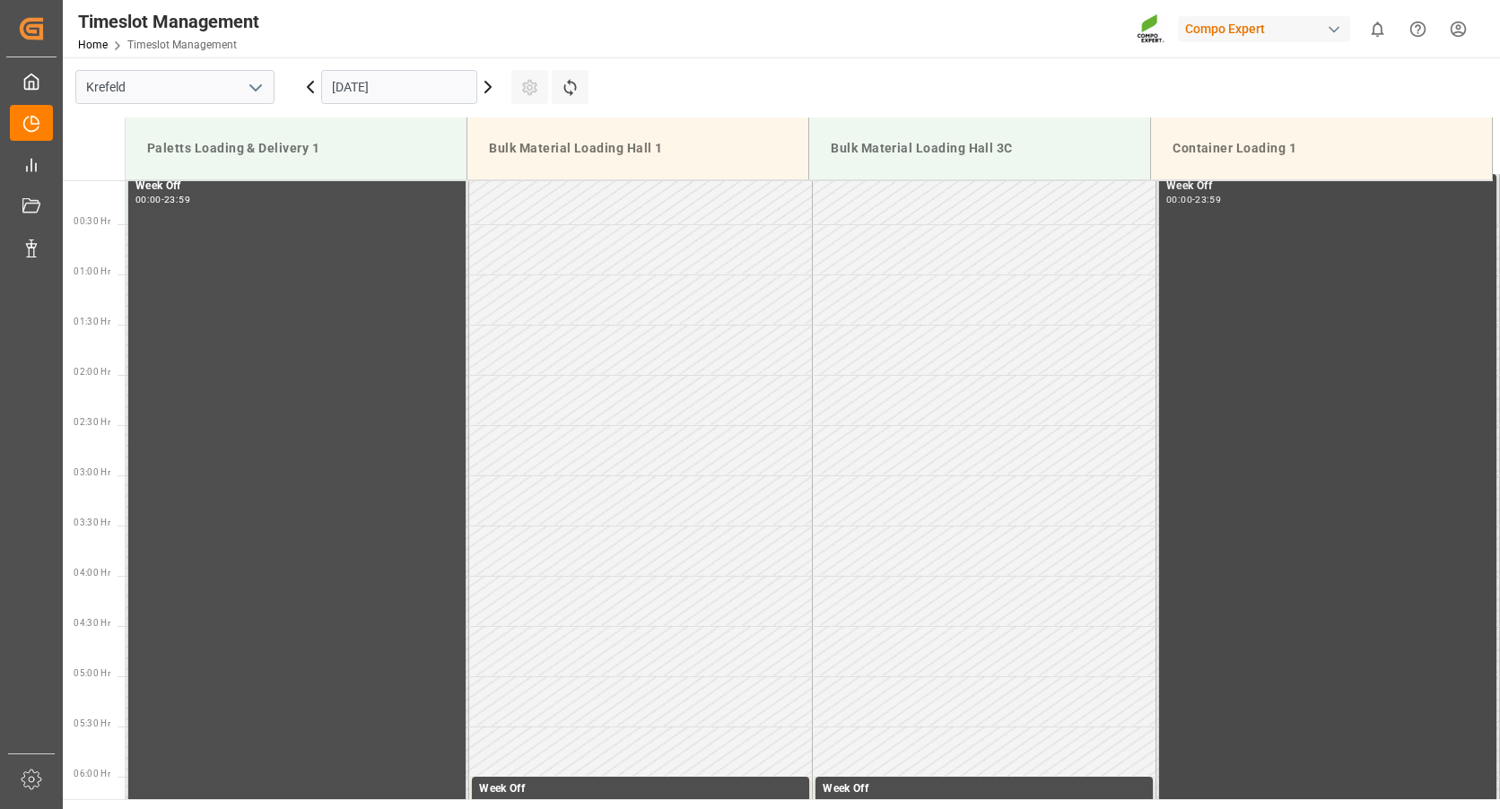
scroll to position [0, 0]
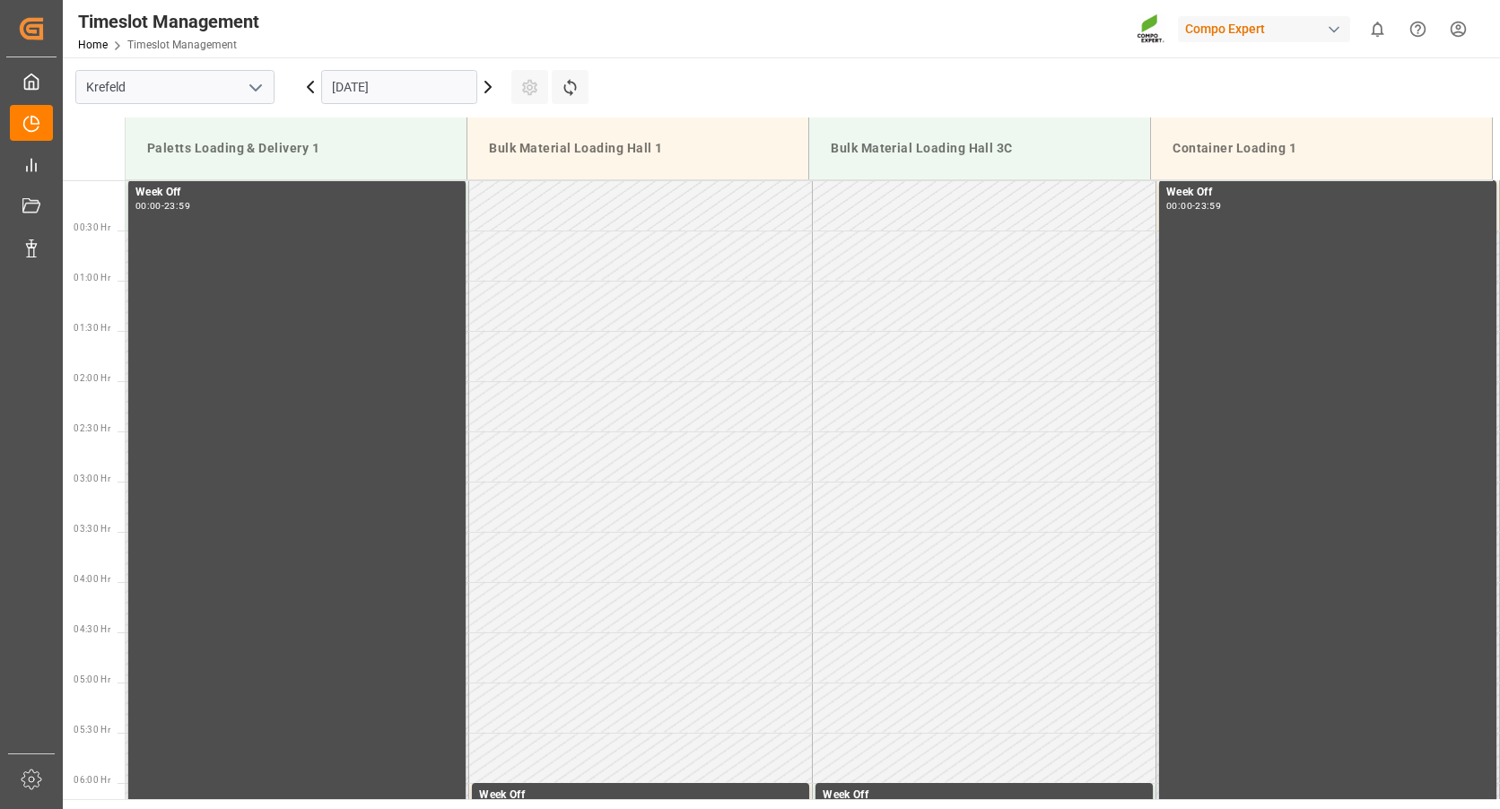
click at [485, 85] on icon at bounding box center [488, 87] width 22 height 22
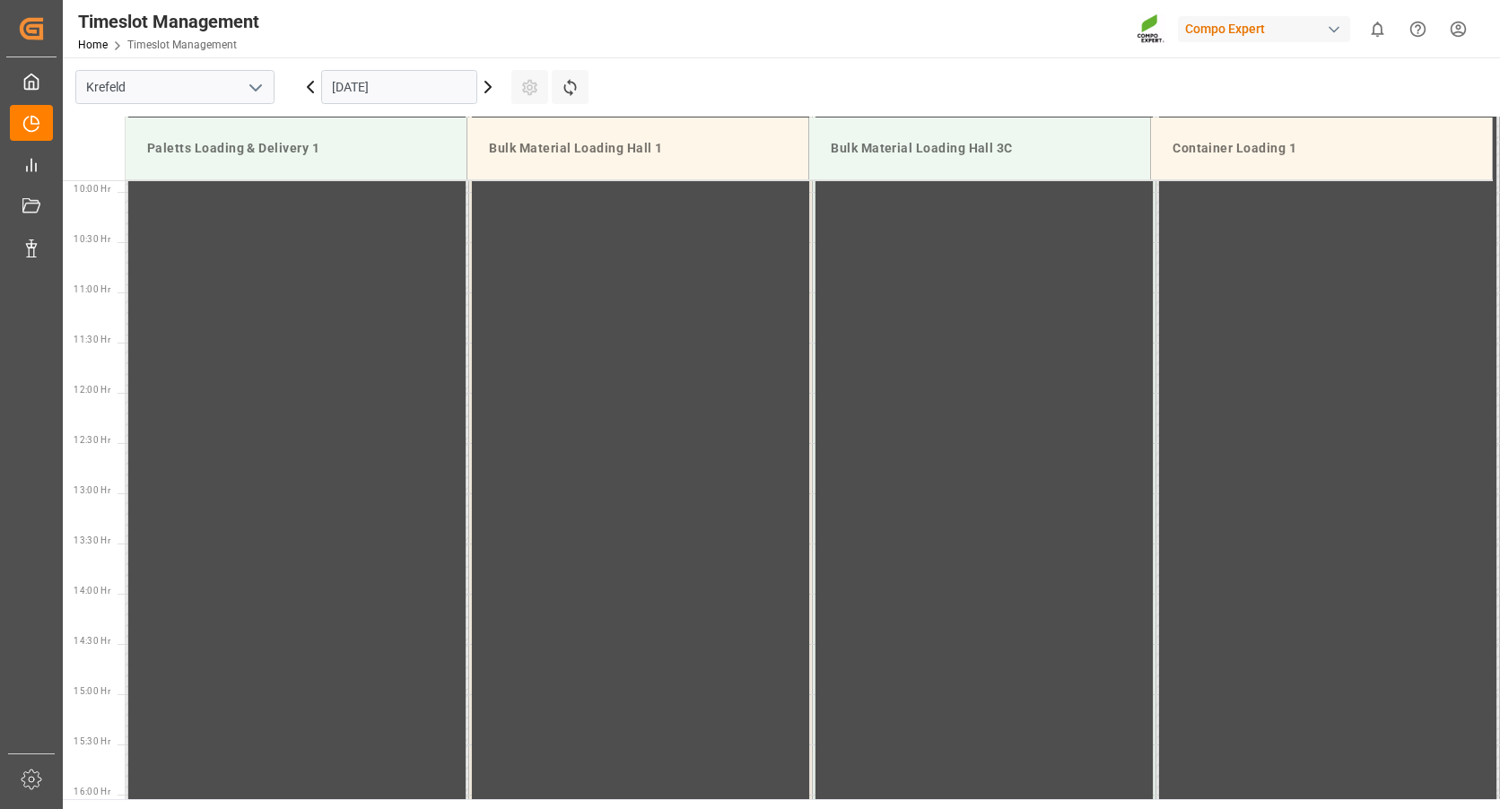
click at [485, 85] on icon at bounding box center [488, 87] width 22 height 22
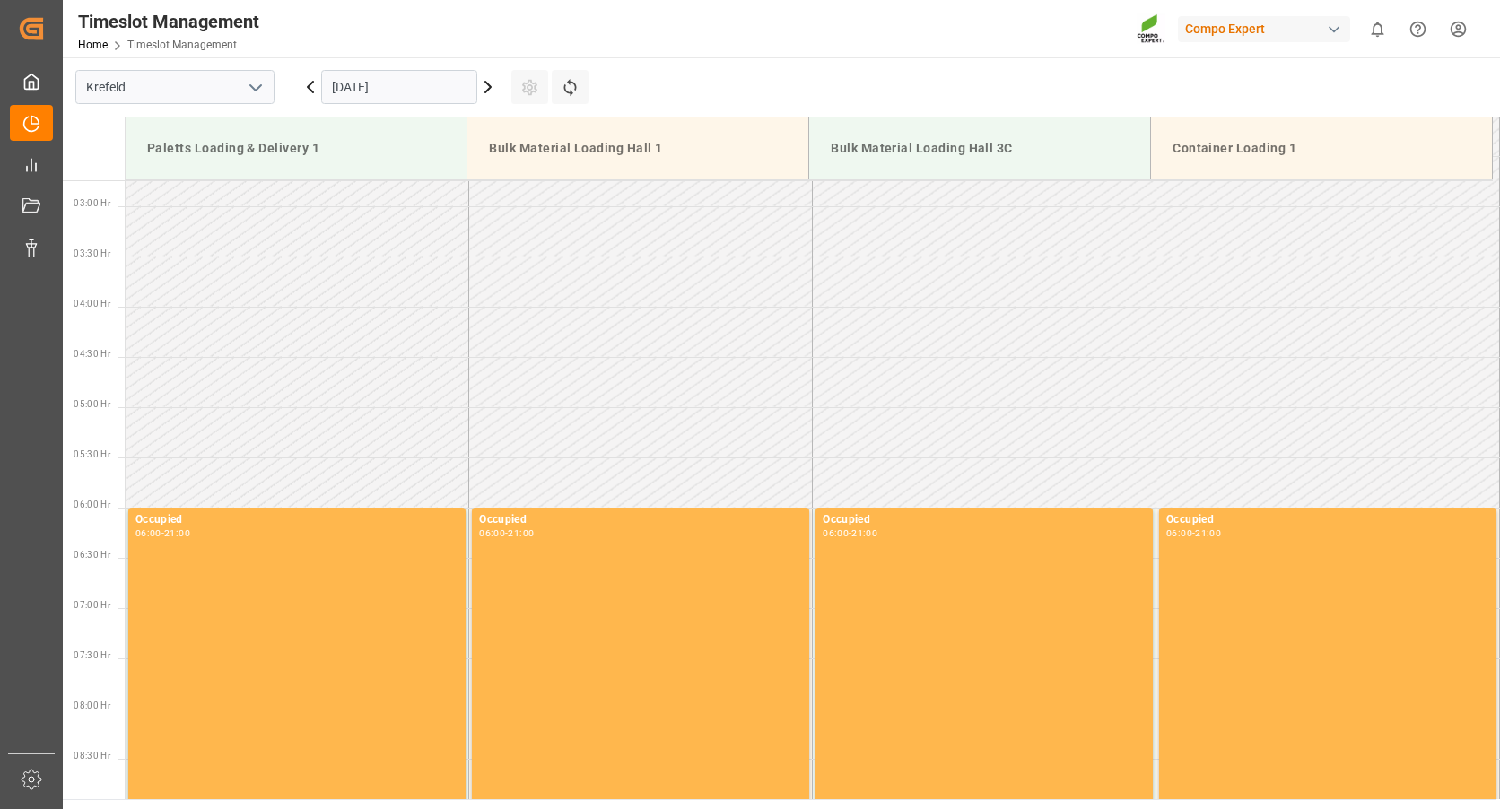
scroll to position [186, 0]
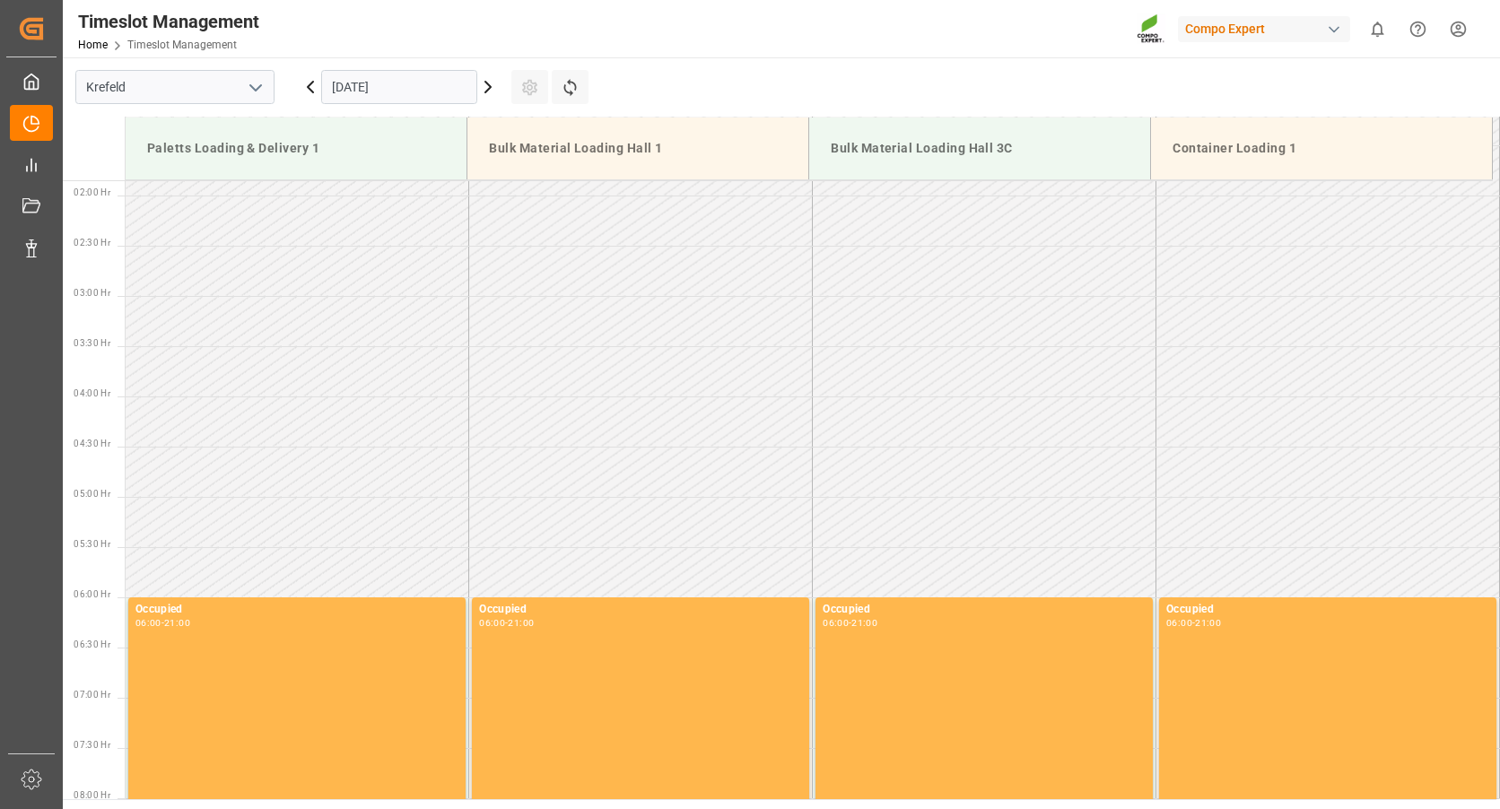
click at [487, 94] on icon at bounding box center [488, 87] width 22 height 22
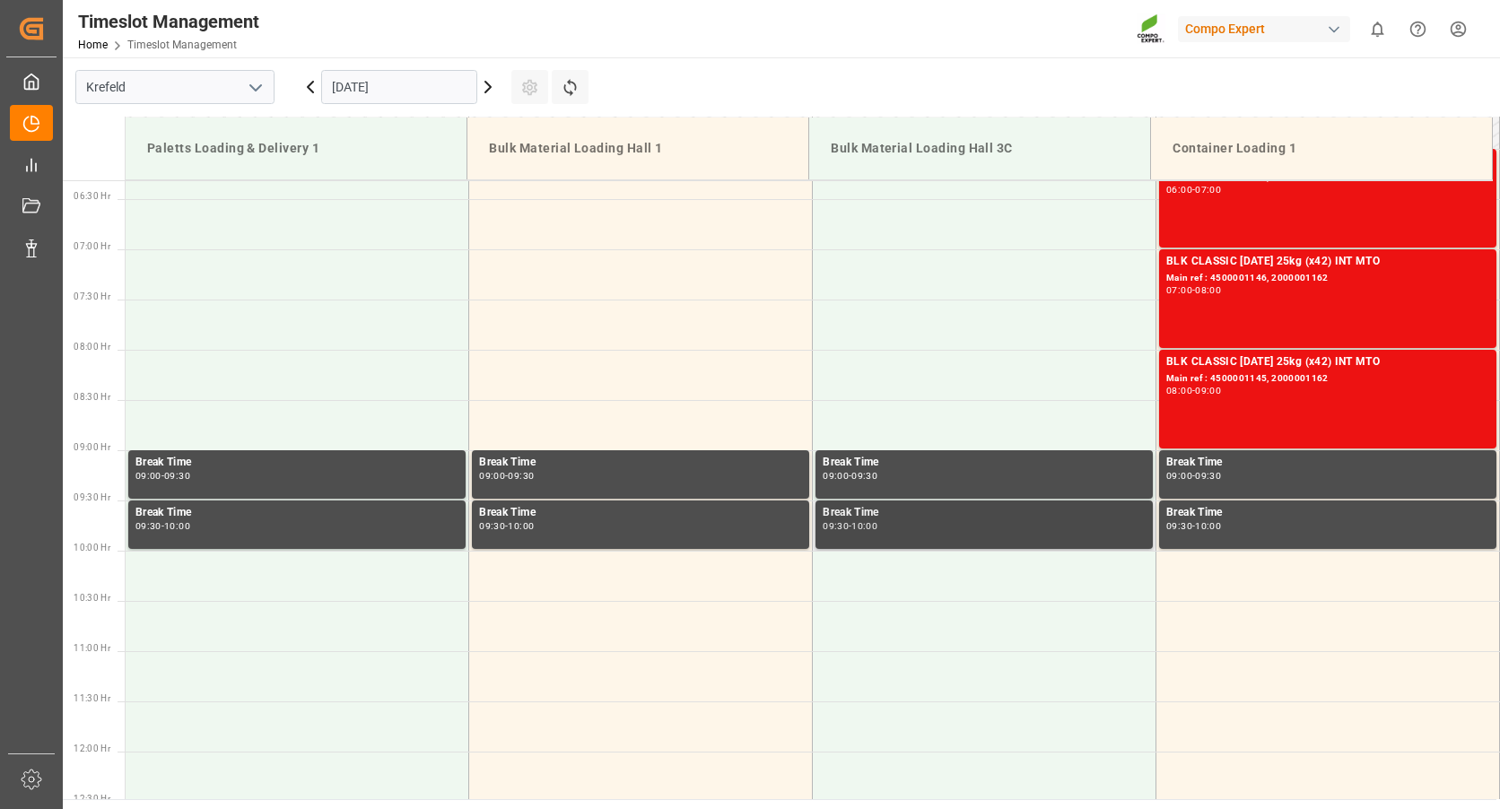
scroll to position [724, 0]
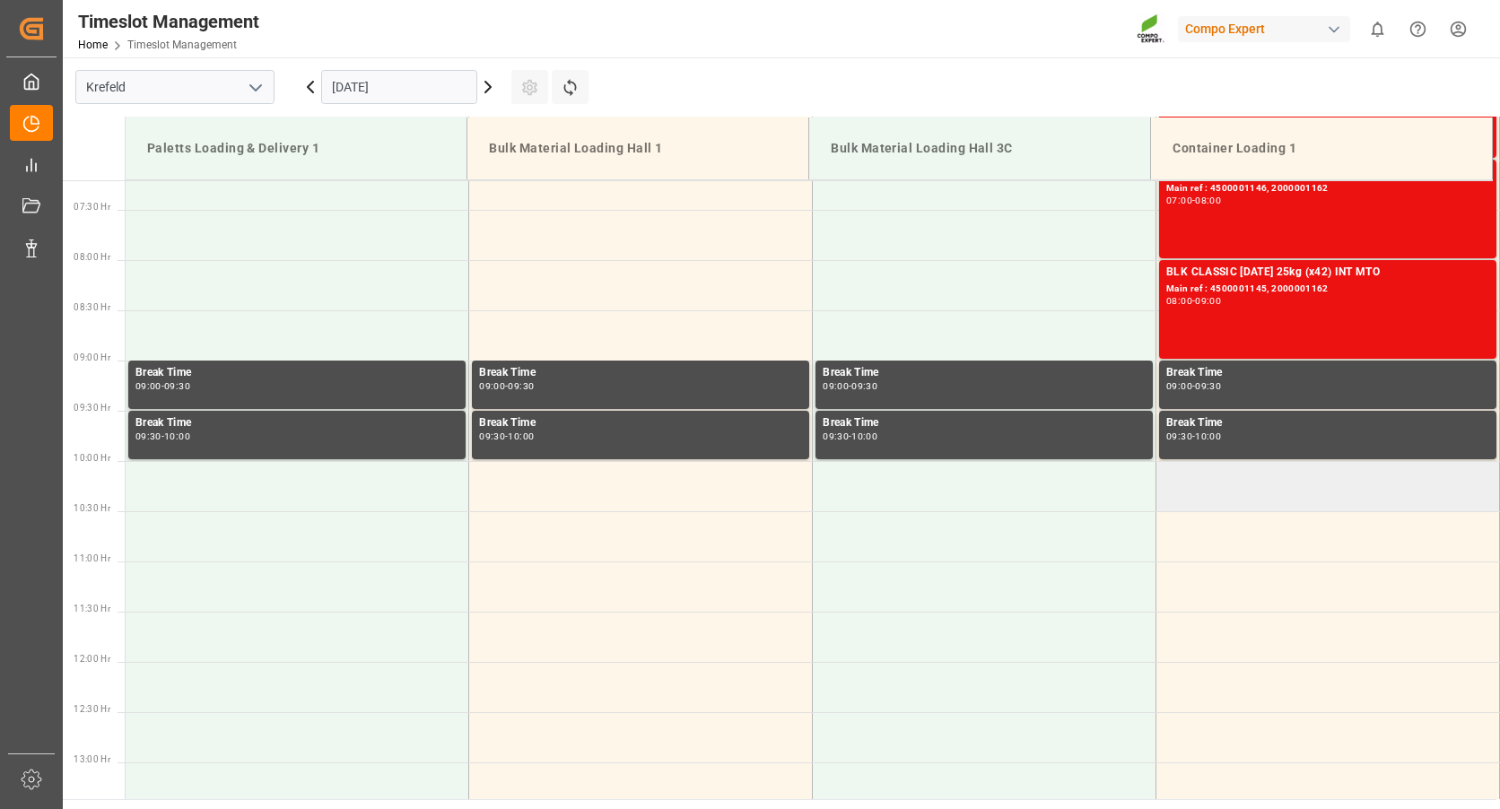
click at [1182, 492] on td at bounding box center [1329, 486] width 344 height 50
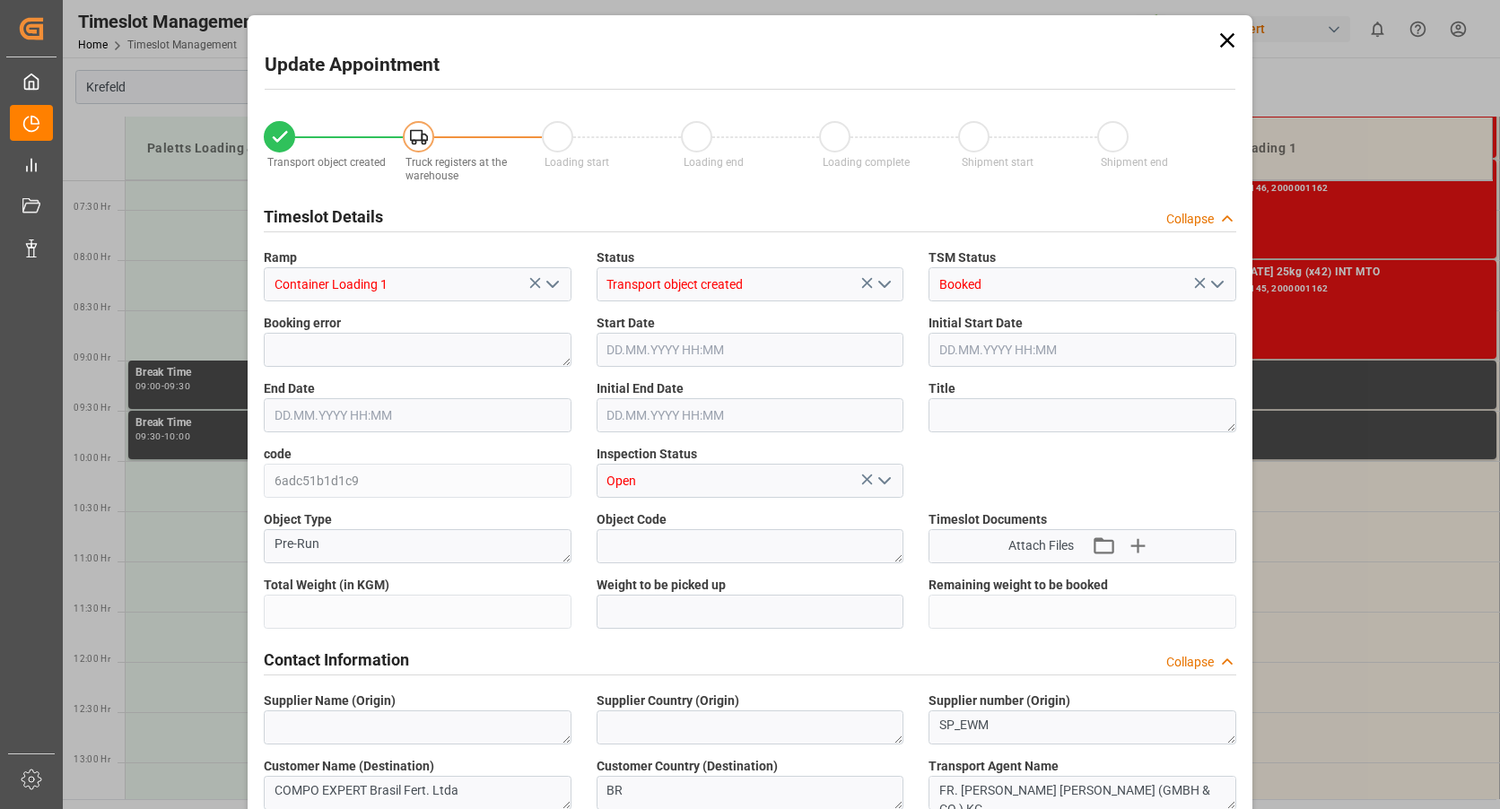
type input "43394.4"
type input "0"
type input "[DATE] 10:00"
type input "[DATE] 10:30"
type input "[DATE] 09:33"
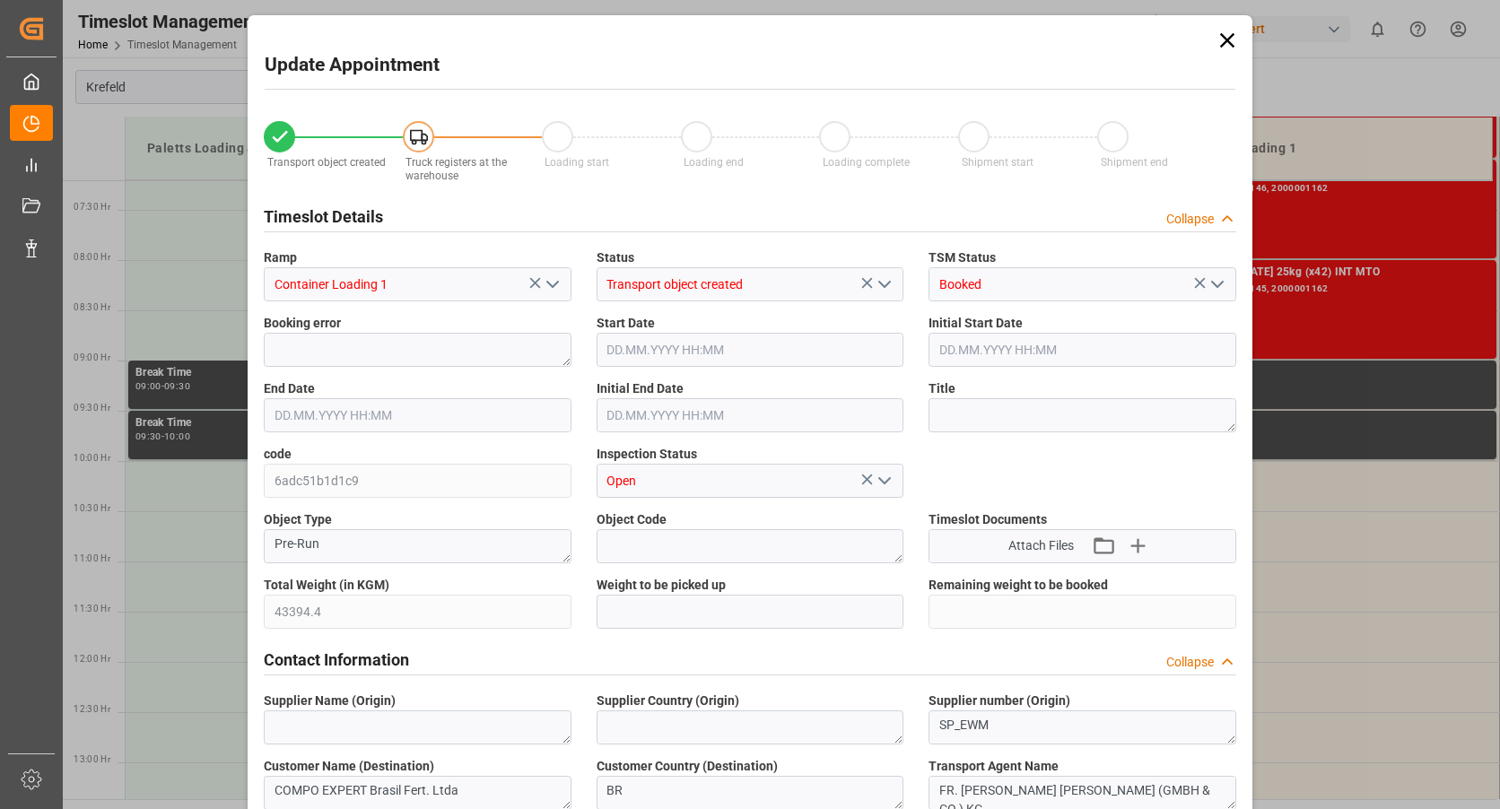
type input "[DATE] 09:08"
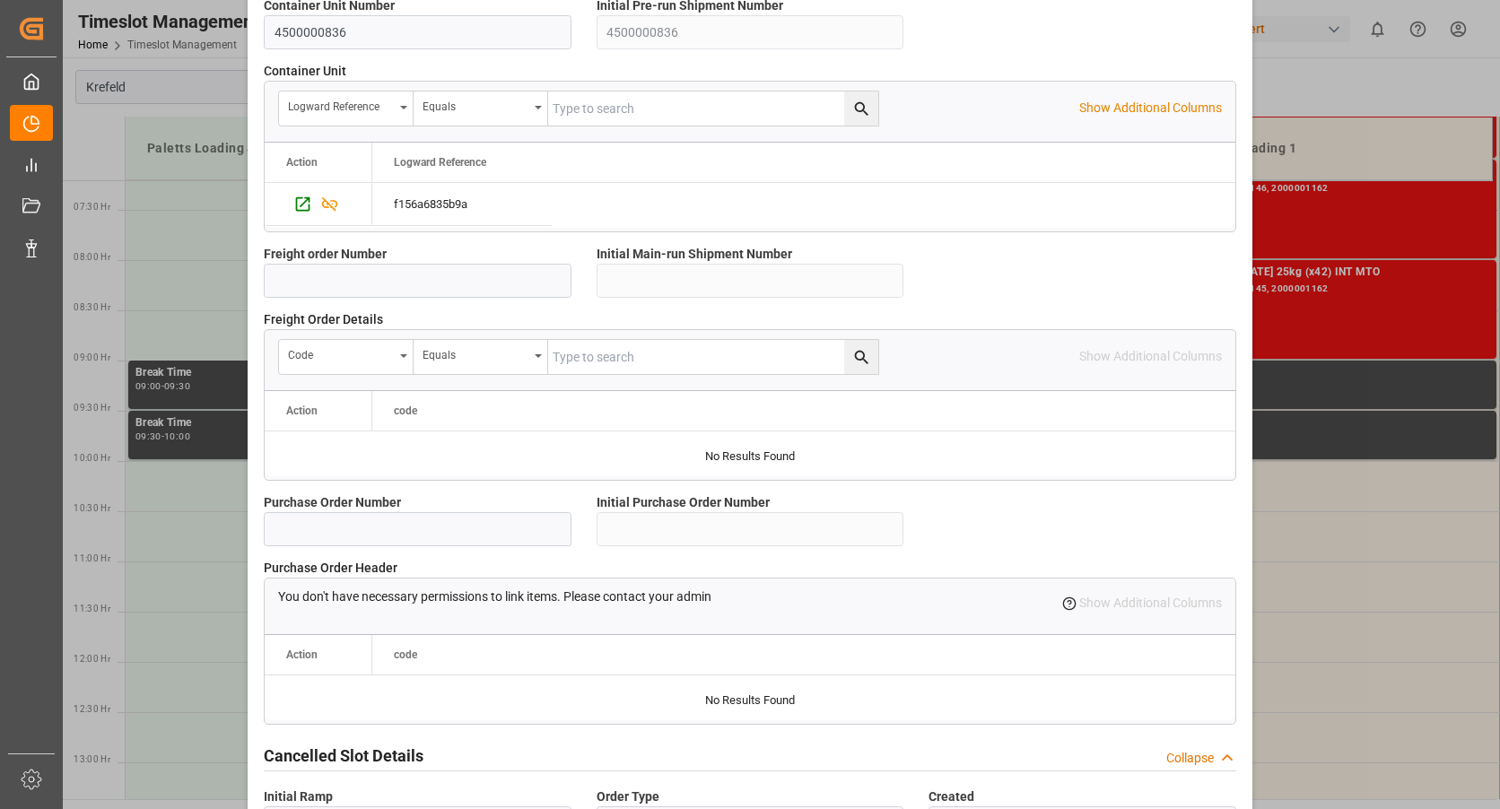
scroll to position [1256, 0]
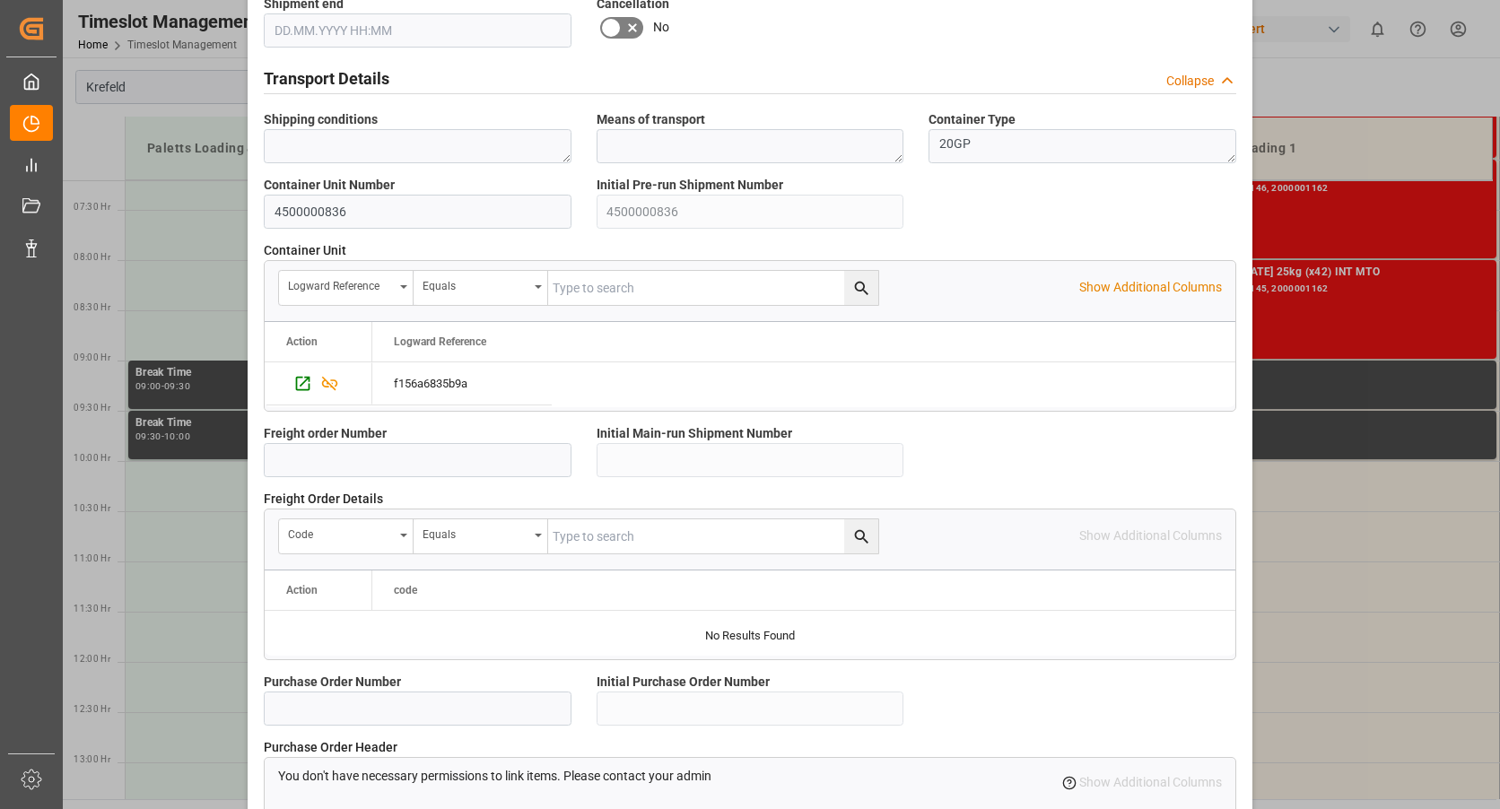
click at [1346, 547] on div "Update Appointment Transport object created Truck registers at the warehouse Lo…" at bounding box center [750, 404] width 1500 height 809
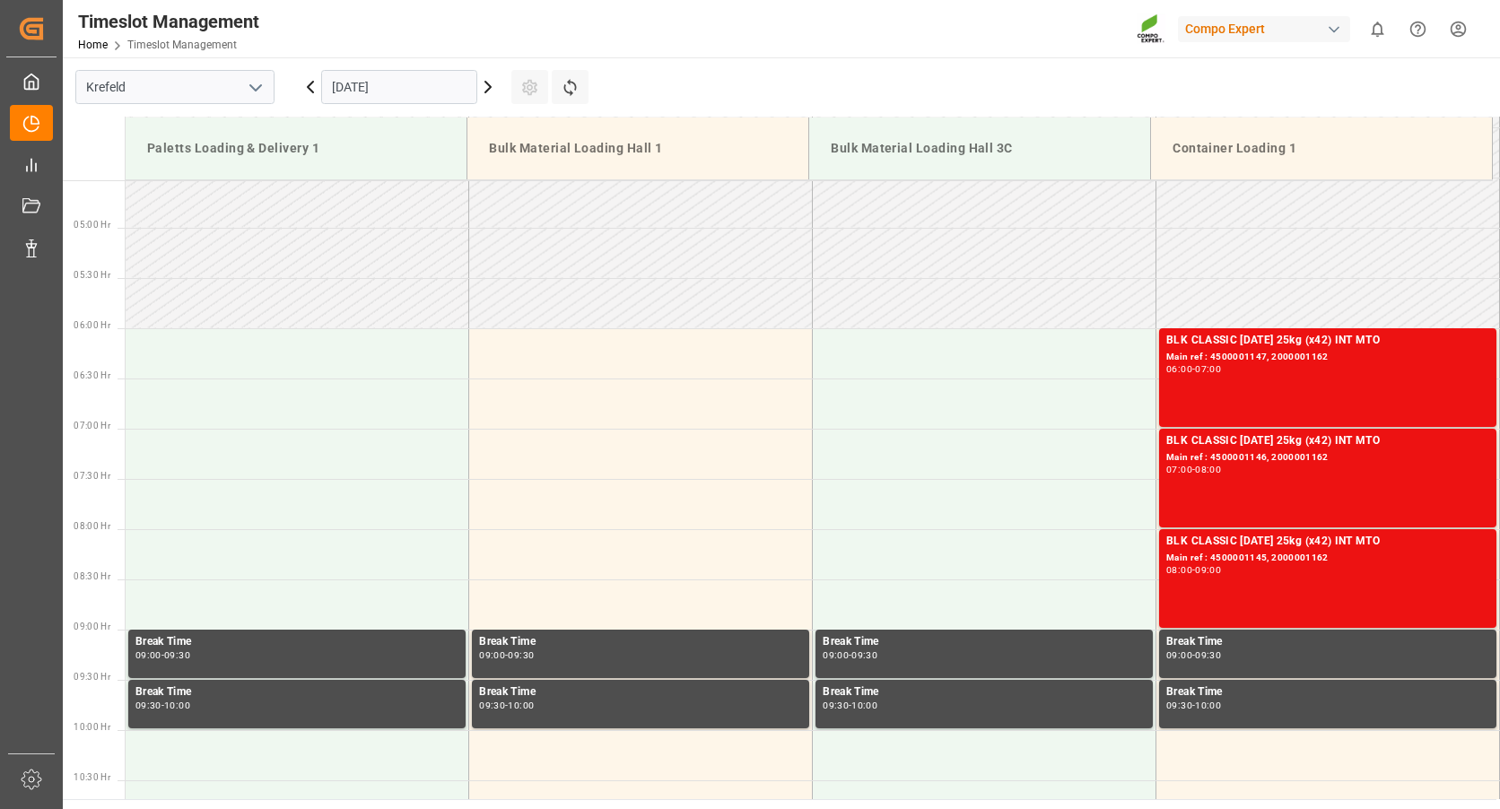
scroll to position [545, 0]
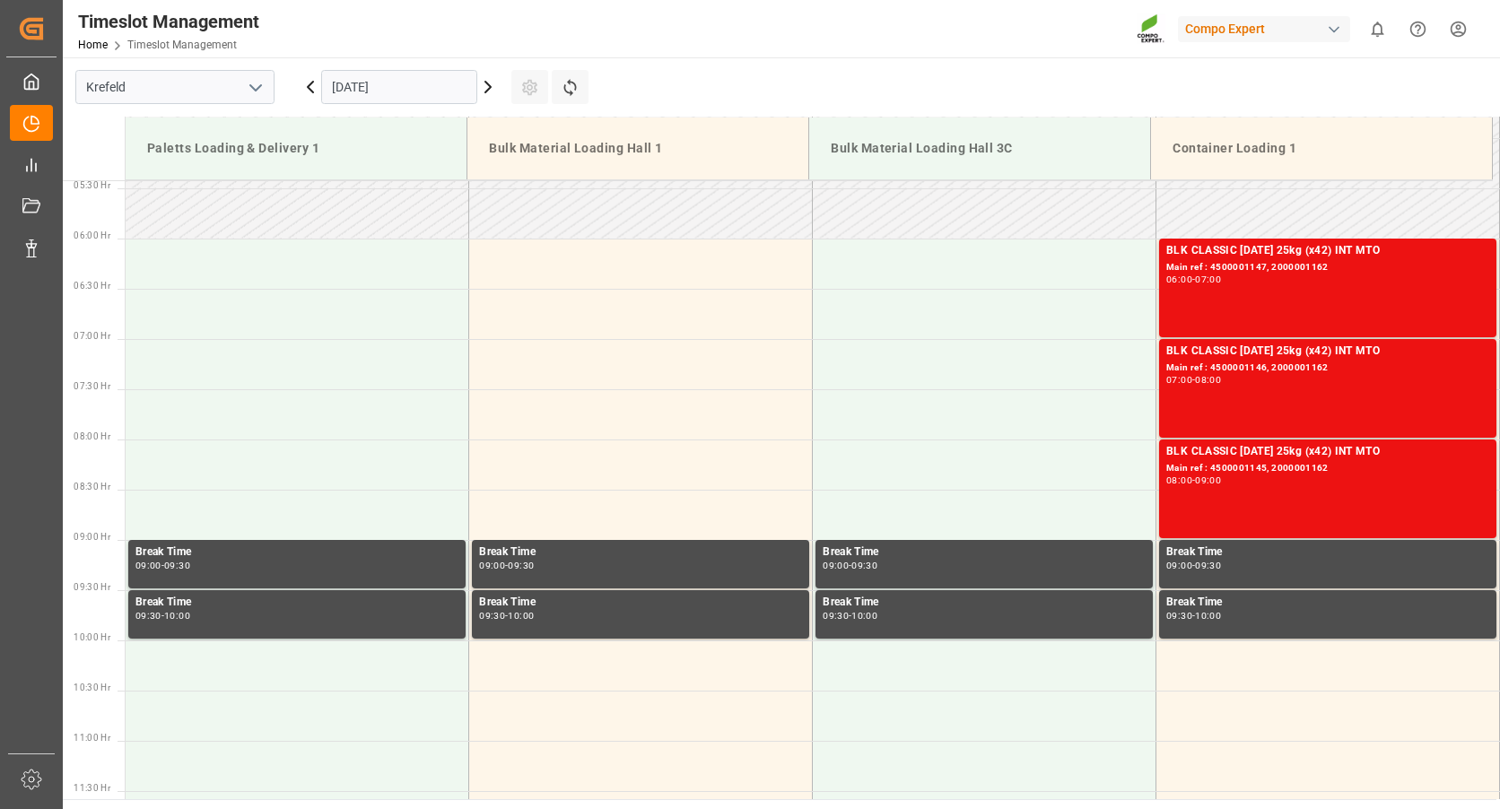
click at [358, 94] on input "[DATE]" at bounding box center [399, 87] width 156 height 34
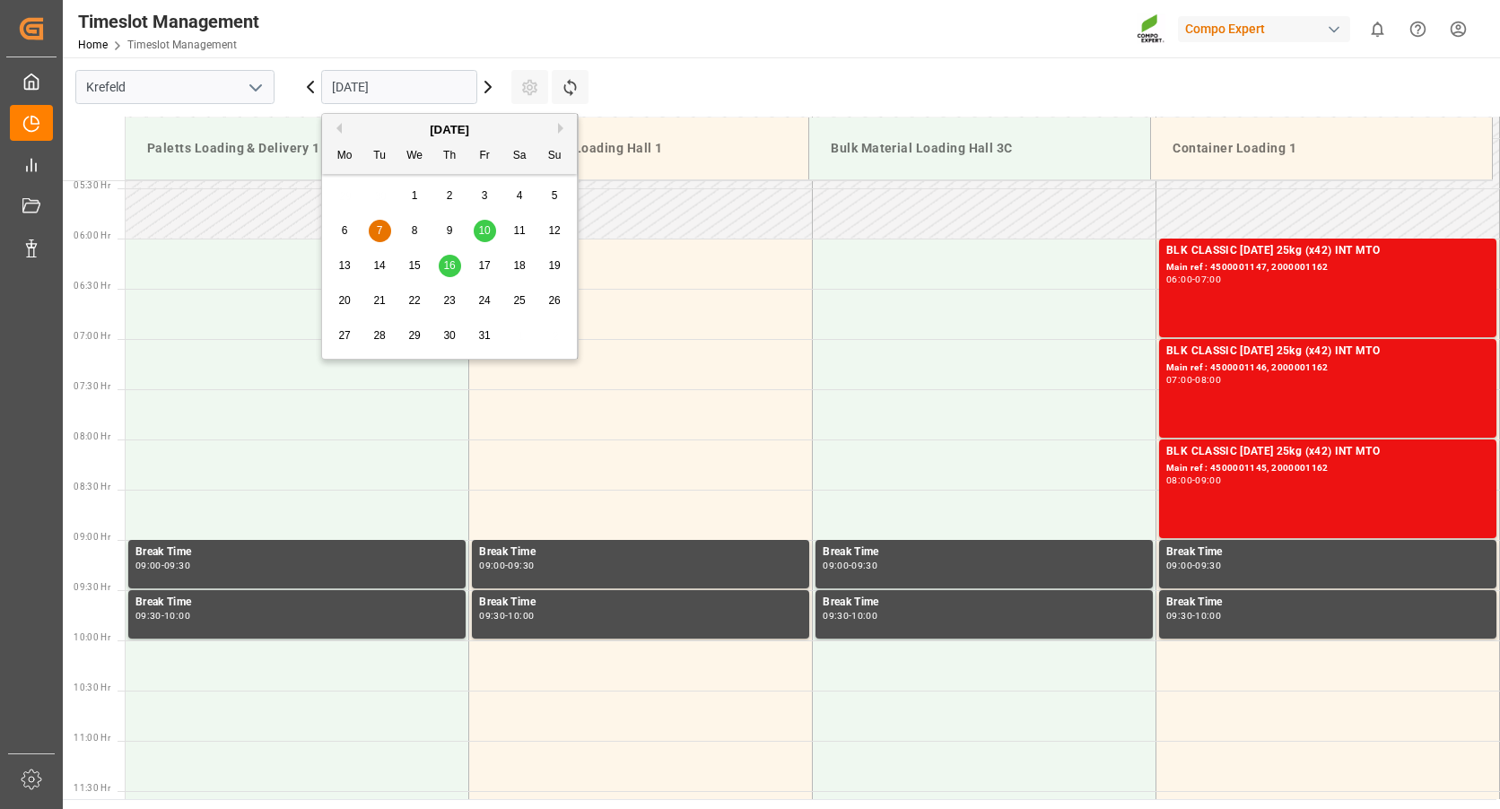
click at [340, 134] on div "[DATE]" at bounding box center [449, 130] width 255 height 18
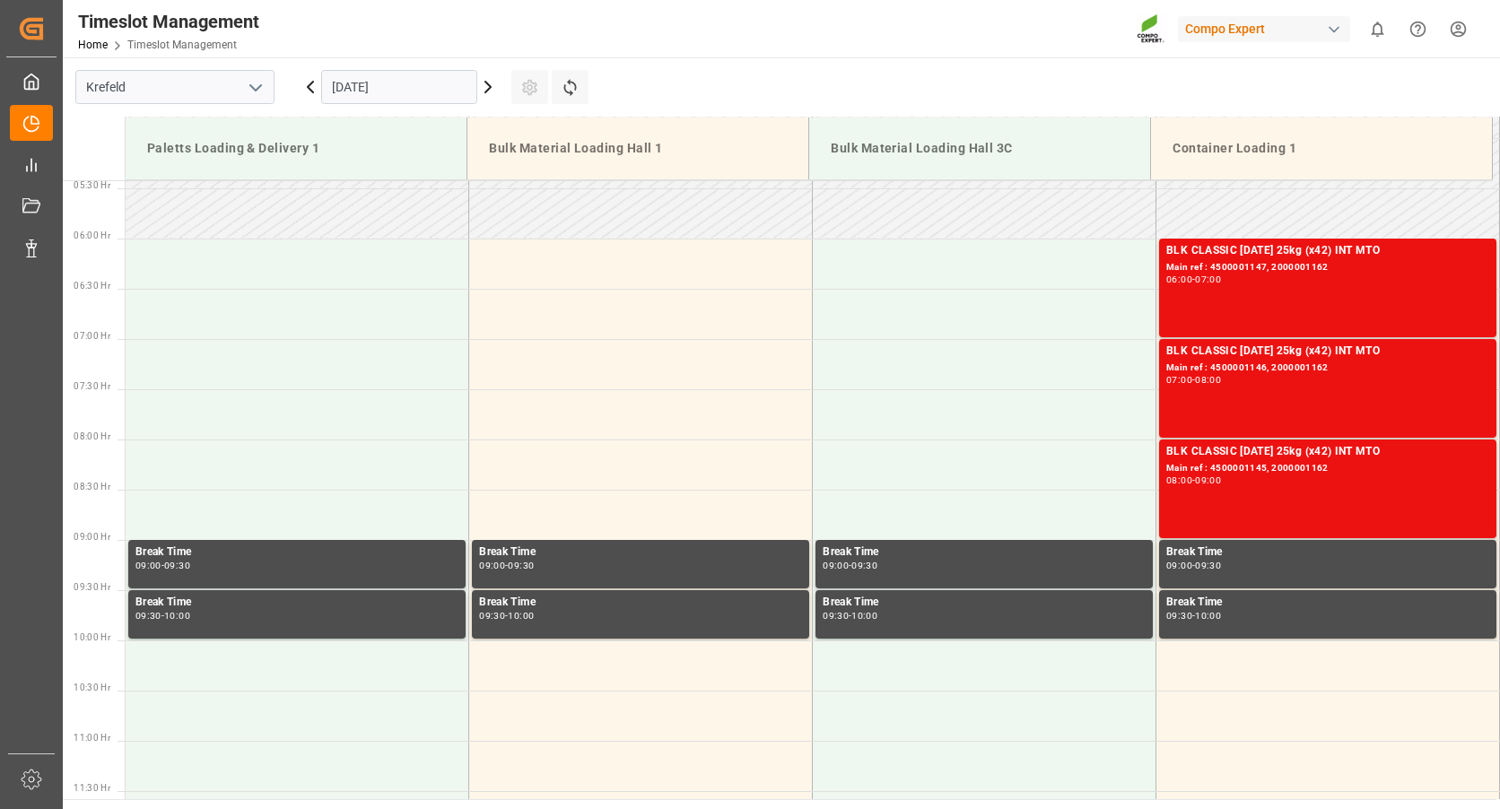
click at [310, 86] on icon at bounding box center [311, 87] width 22 height 22
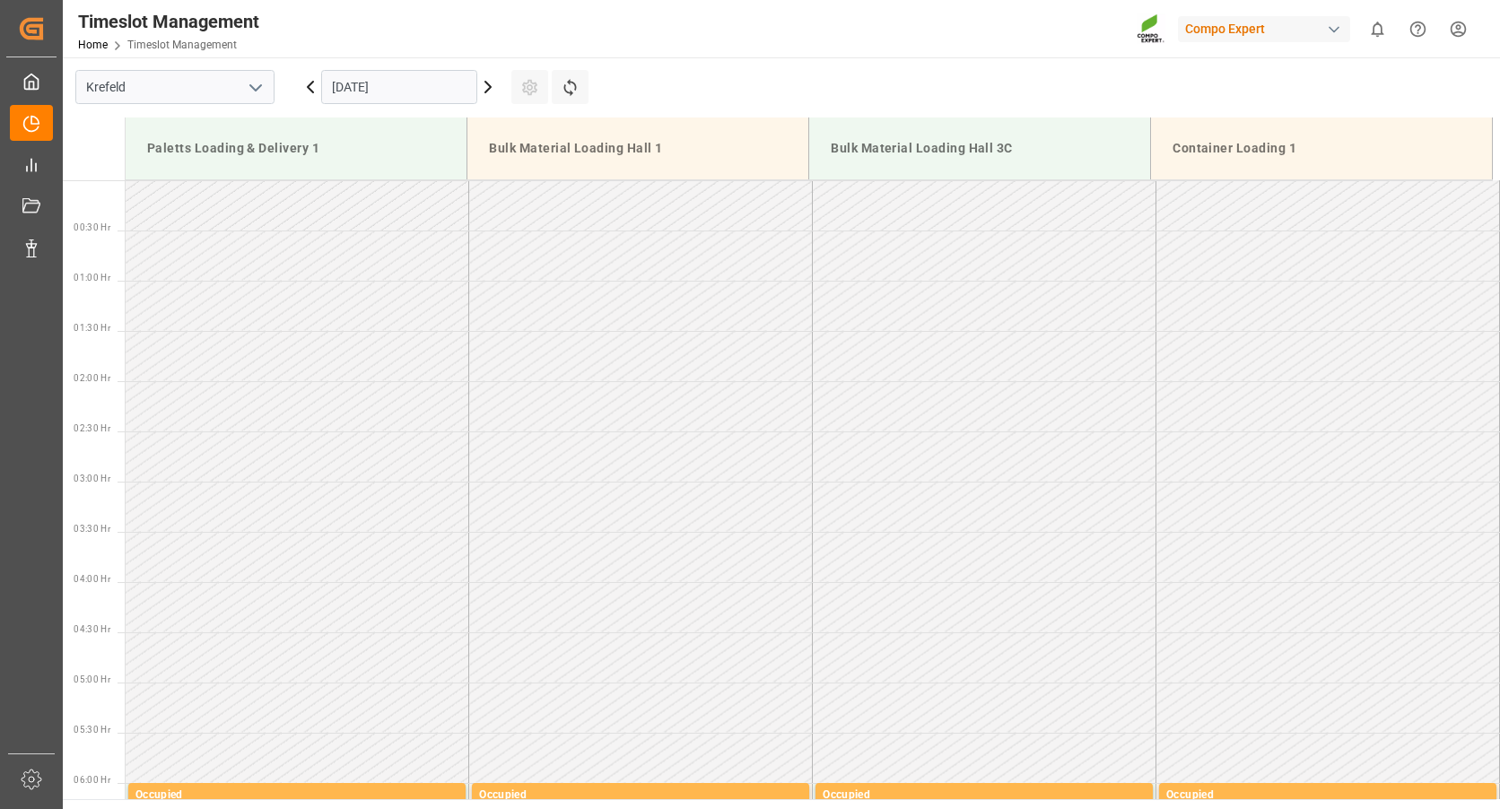
scroll to position [993, 0]
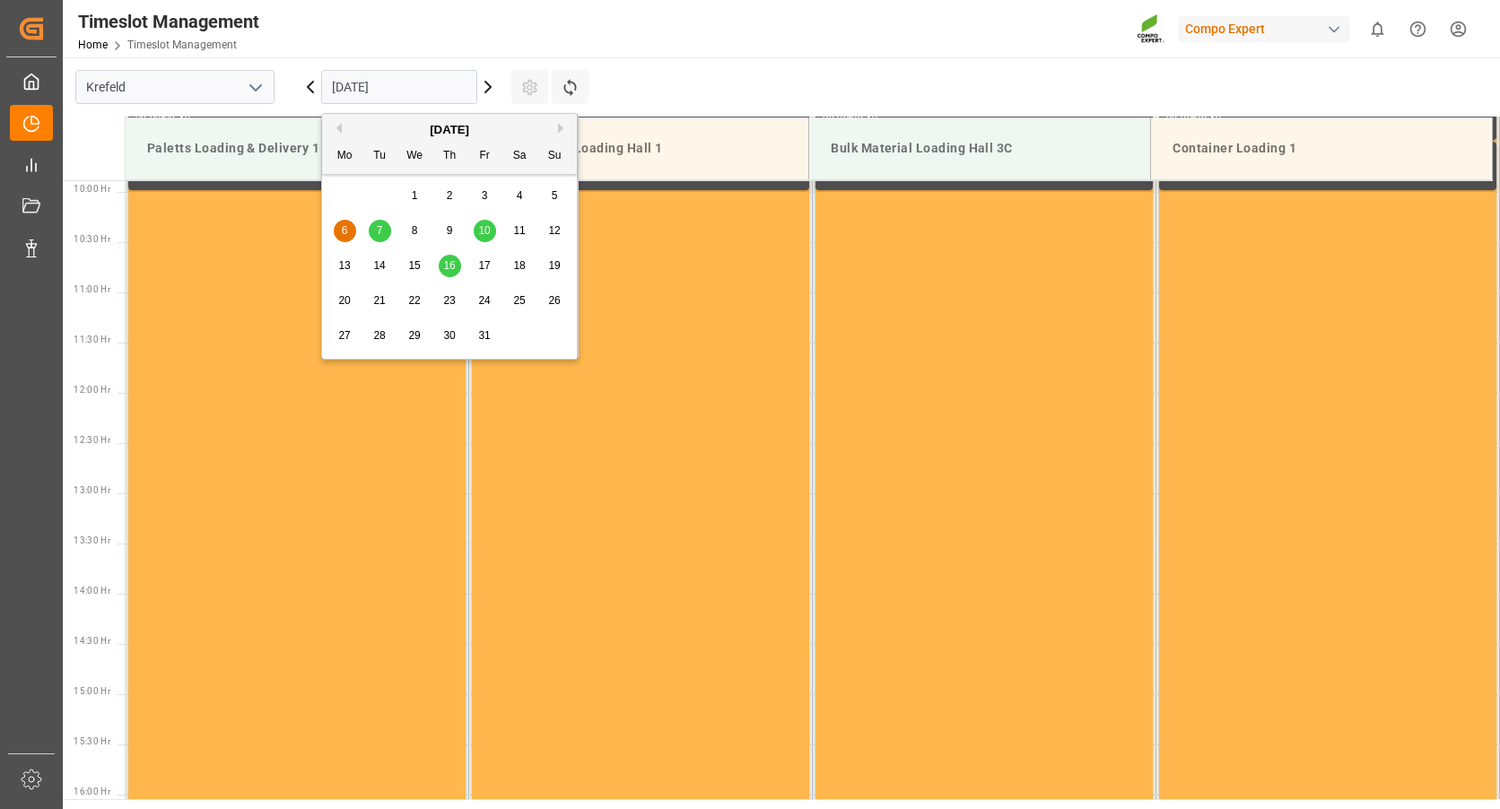
click at [331, 92] on input "[DATE]" at bounding box center [399, 87] width 156 height 34
click at [335, 130] on button "Previous Month" at bounding box center [336, 128] width 11 height 11
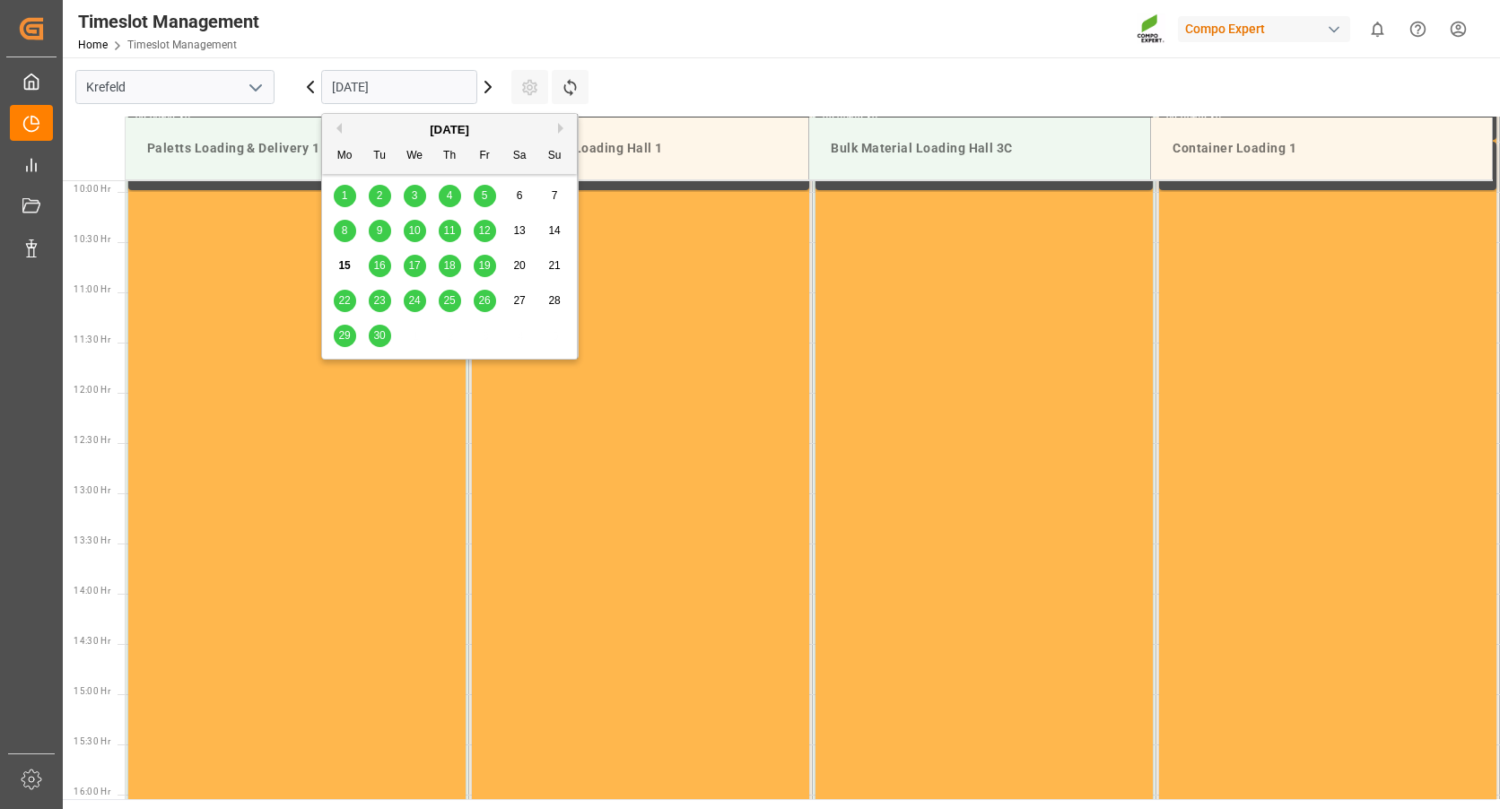
click at [376, 337] on span "30" at bounding box center [379, 335] width 12 height 13
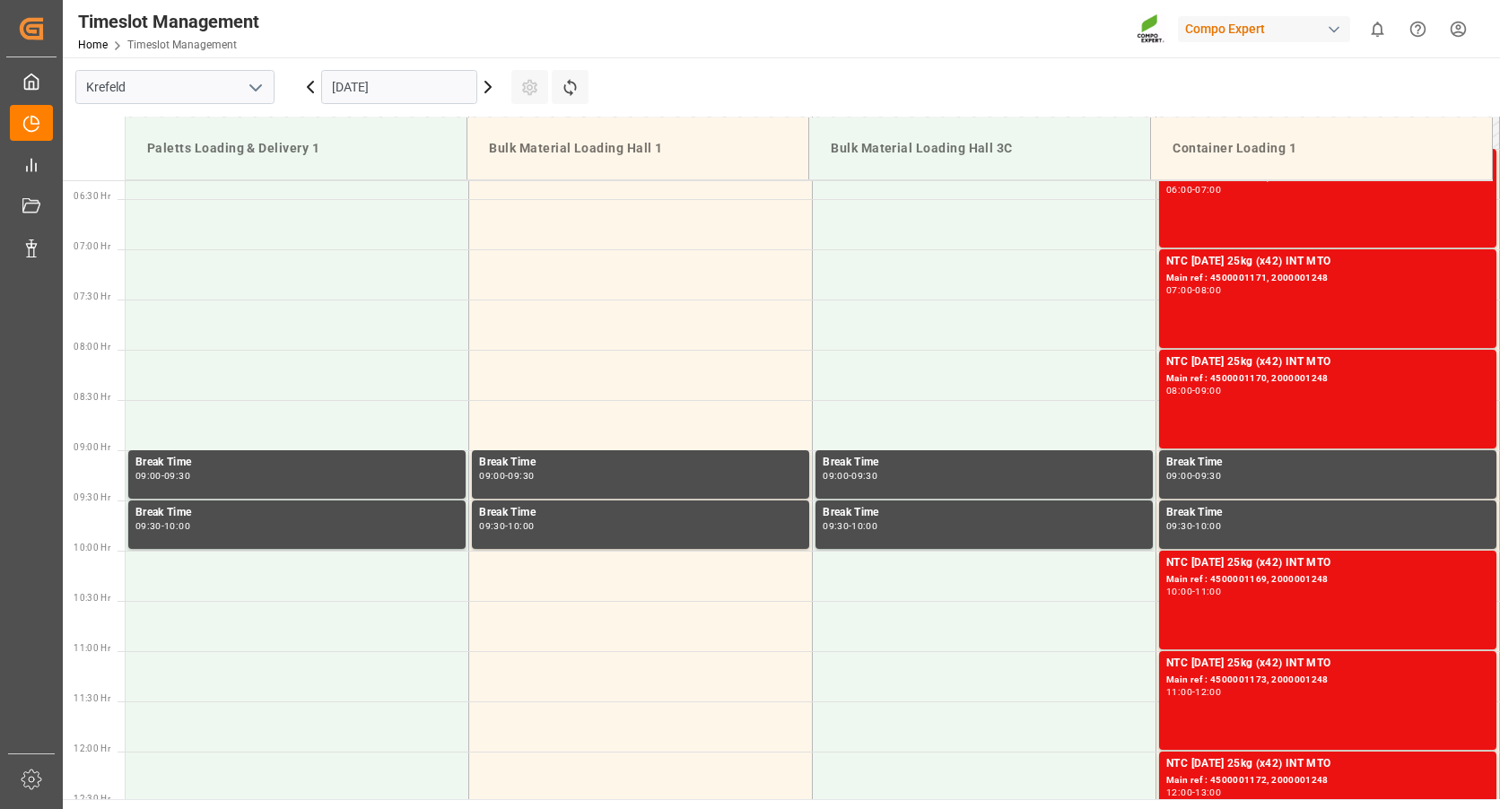
scroll to position [455, 0]
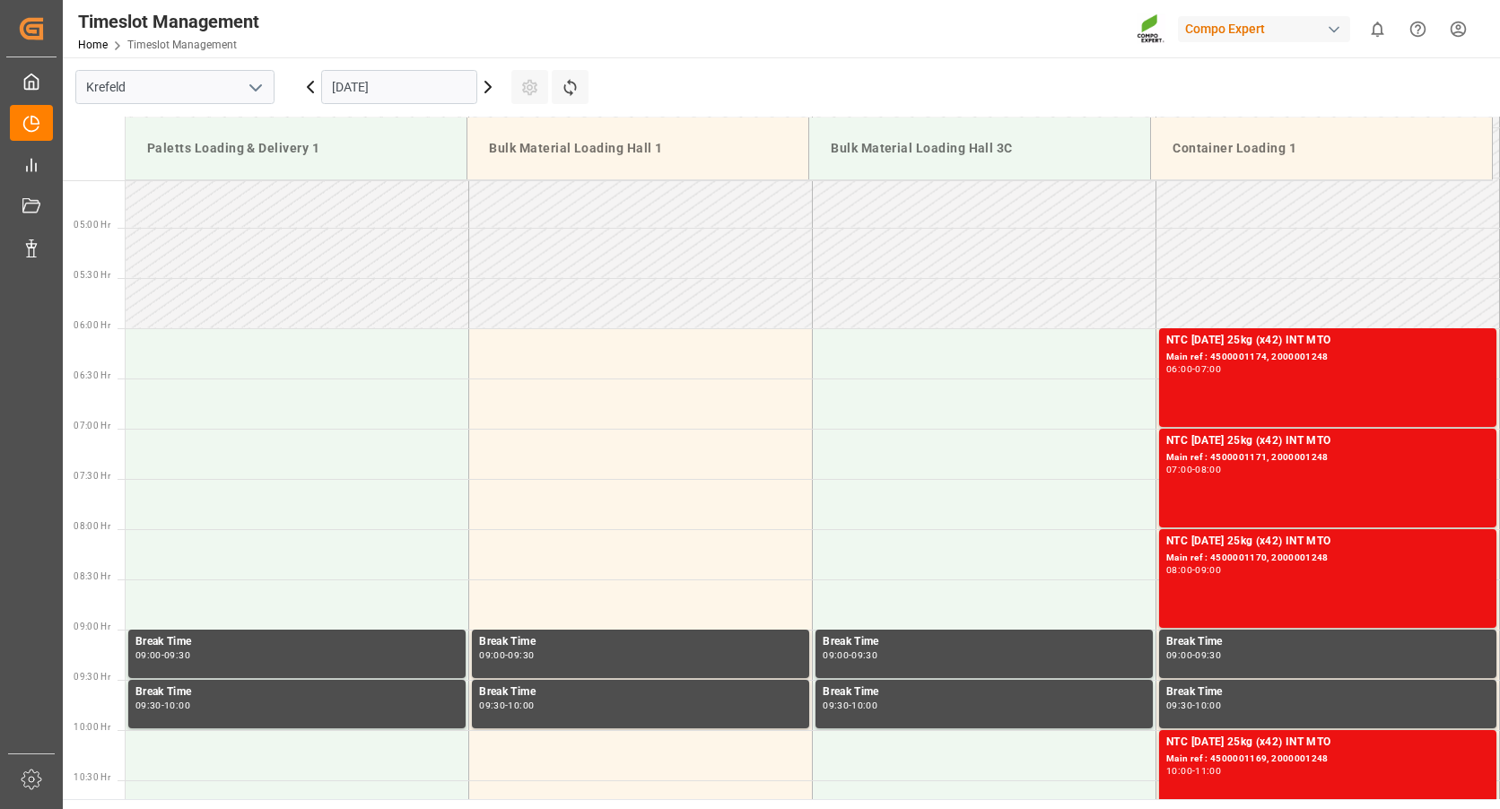
click at [485, 88] on icon at bounding box center [488, 87] width 22 height 22
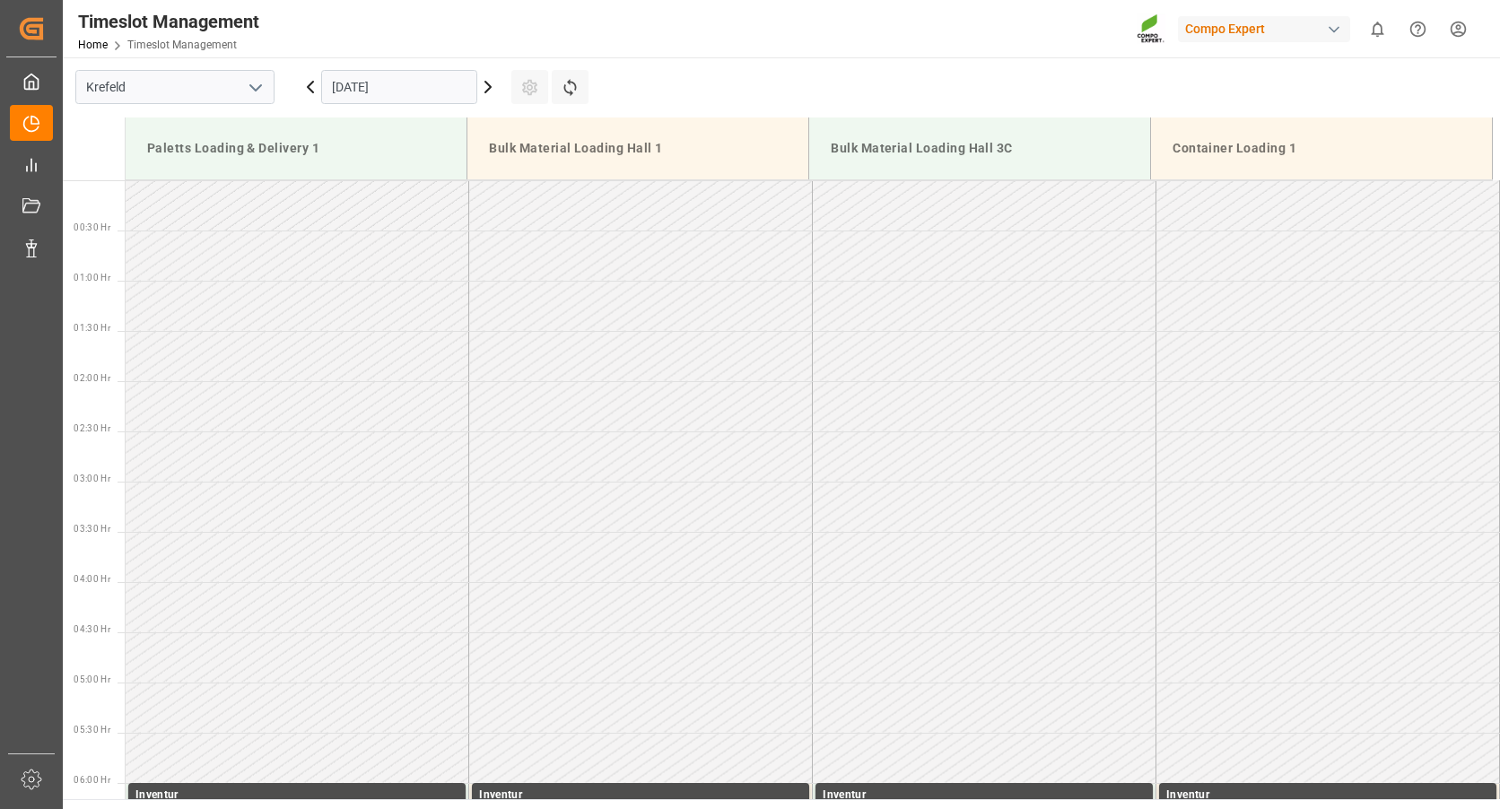
scroll to position [993, 0]
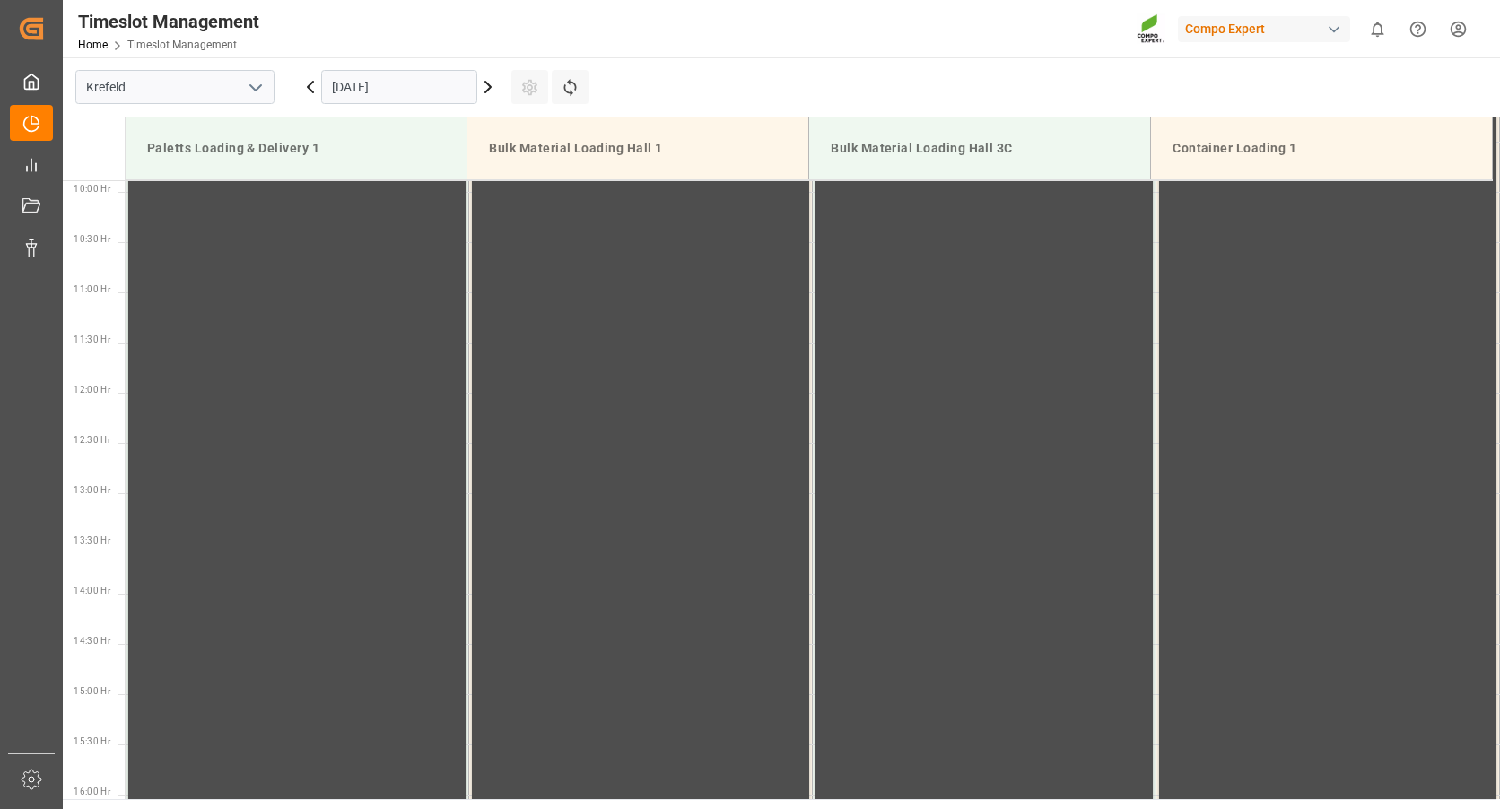
click at [485, 82] on icon at bounding box center [487, 87] width 5 height 11
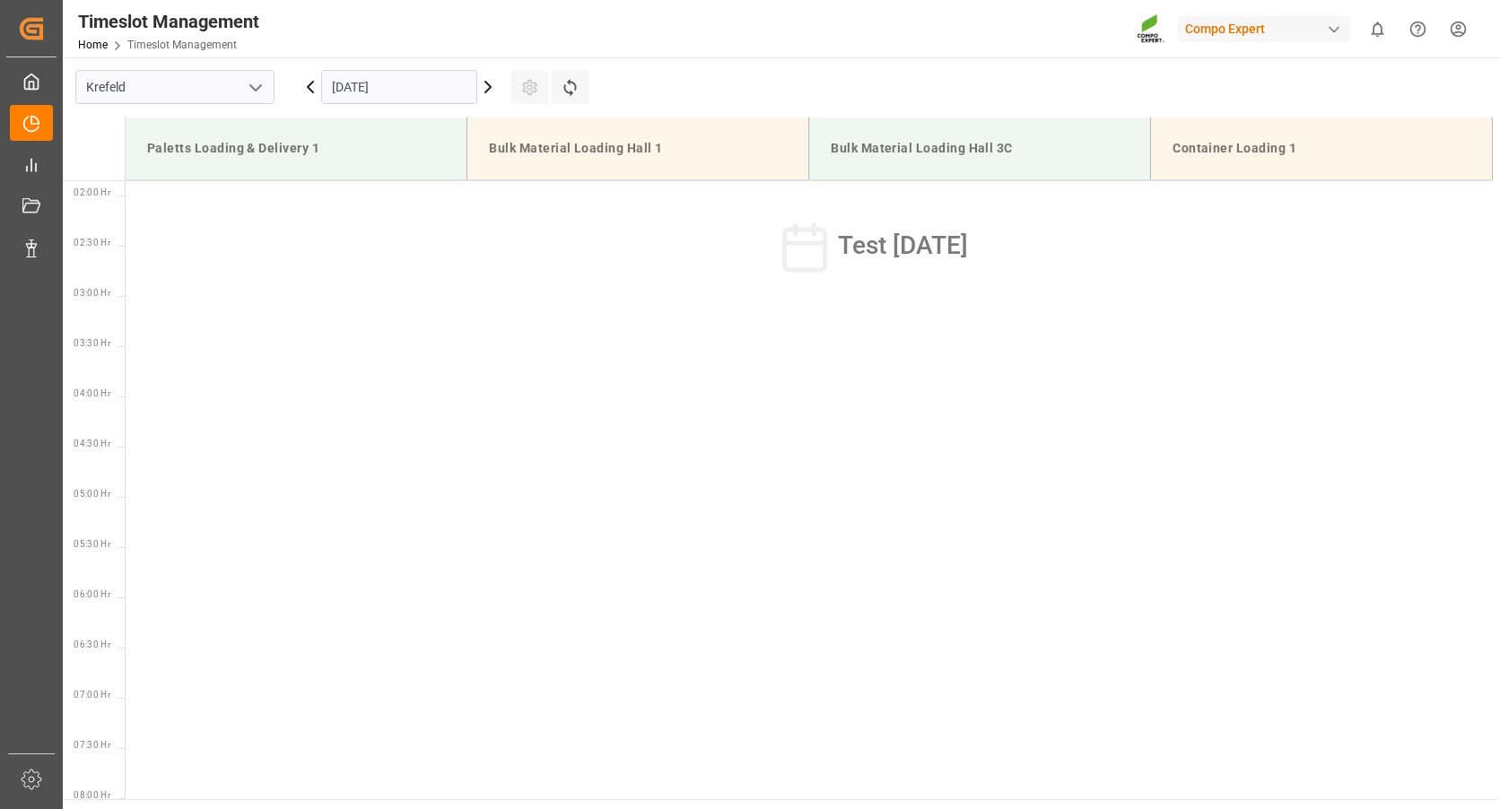
scroll to position [96, 0]
click at [492, 91] on icon at bounding box center [488, 87] width 22 height 22
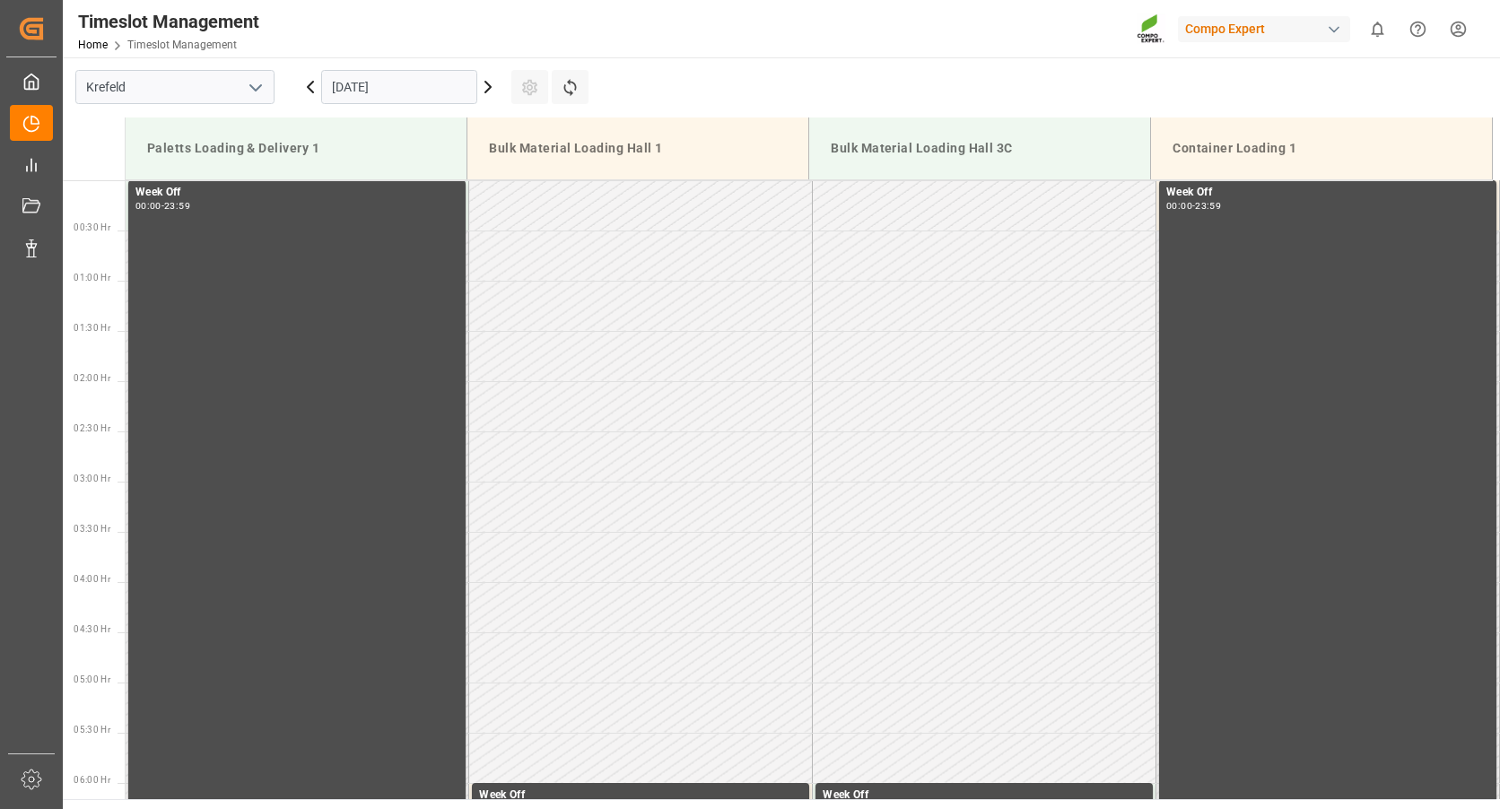
scroll to position [993, 0]
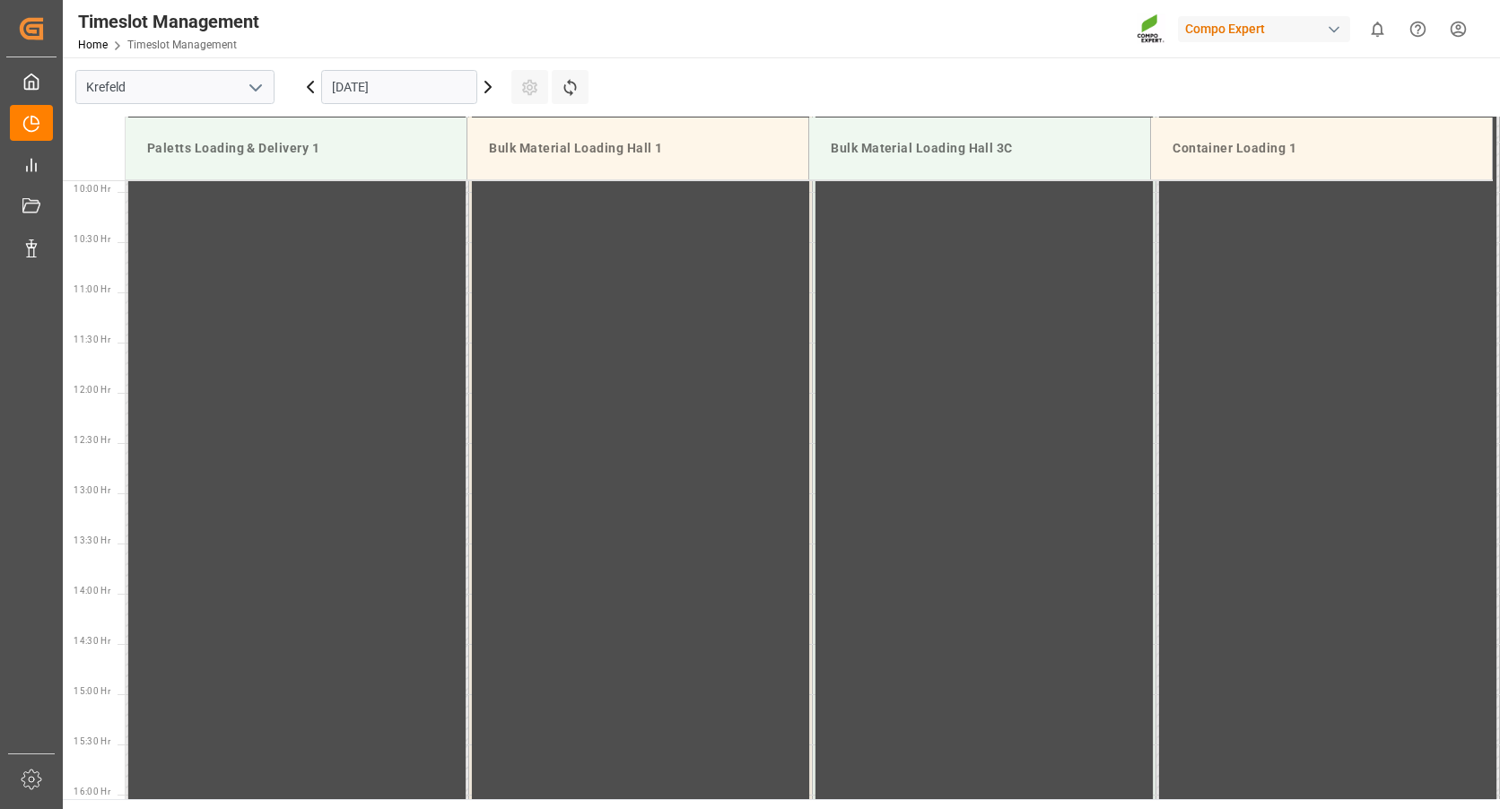
click at [490, 86] on icon at bounding box center [487, 87] width 5 height 11
